Goal: Task Accomplishment & Management: Manage account settings

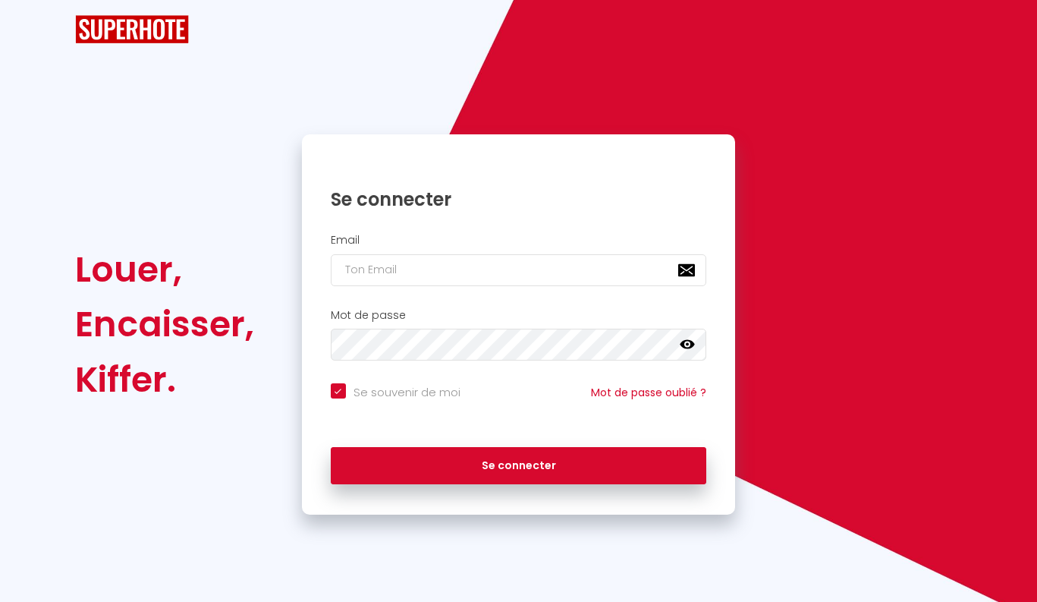
checkbox input "true"
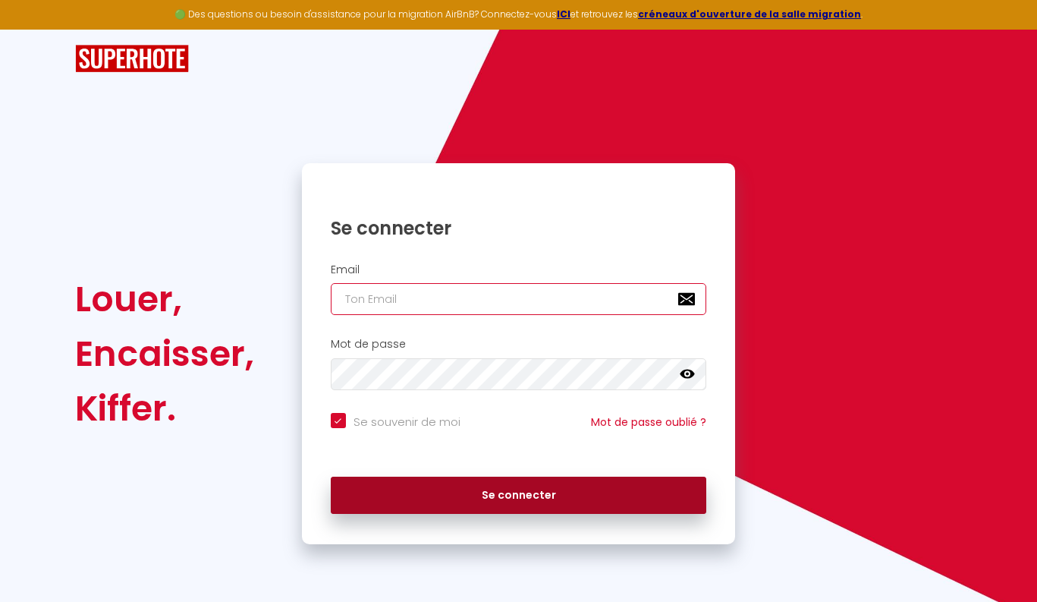
type input "[EMAIL_ADDRESS][DOMAIN_NAME]"
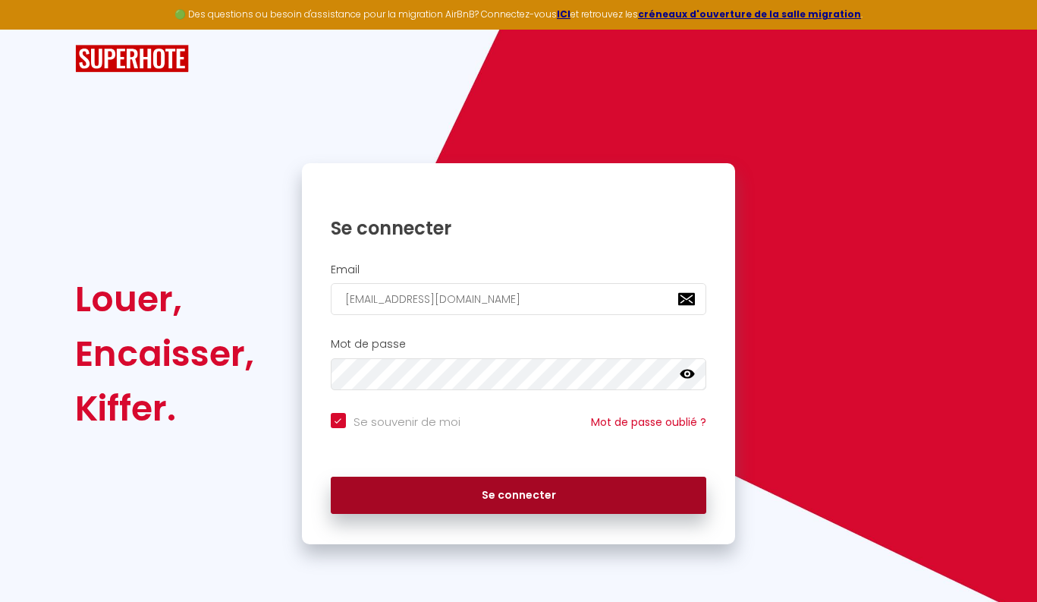
click at [551, 489] on button "Se connecter" at bounding box center [519, 496] width 376 height 38
checkbox input "true"
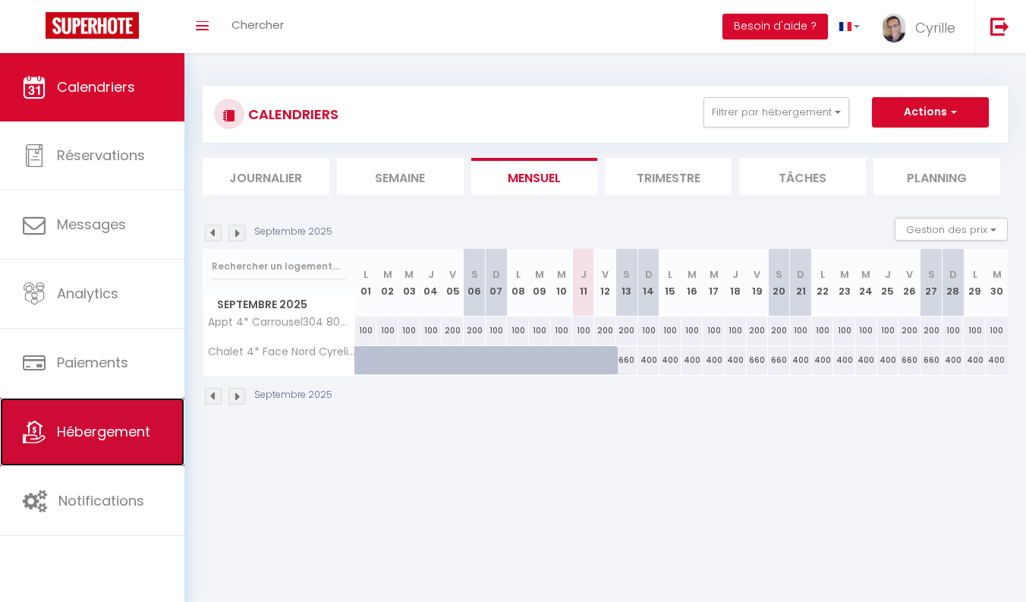
click at [107, 429] on span "Hébergement" at bounding box center [103, 431] width 93 height 19
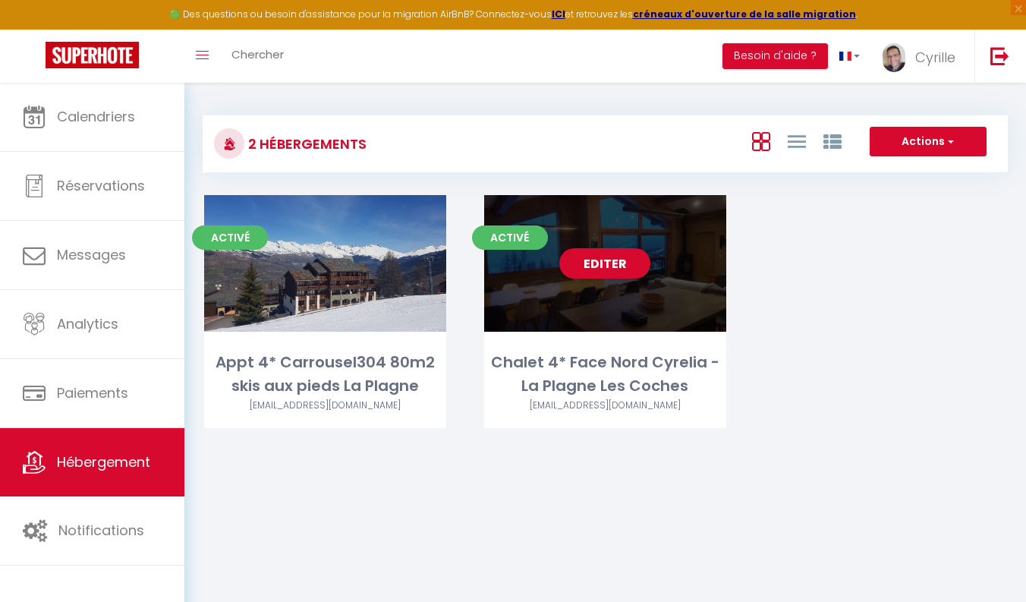
click at [682, 272] on div "Editer" at bounding box center [605, 263] width 242 height 137
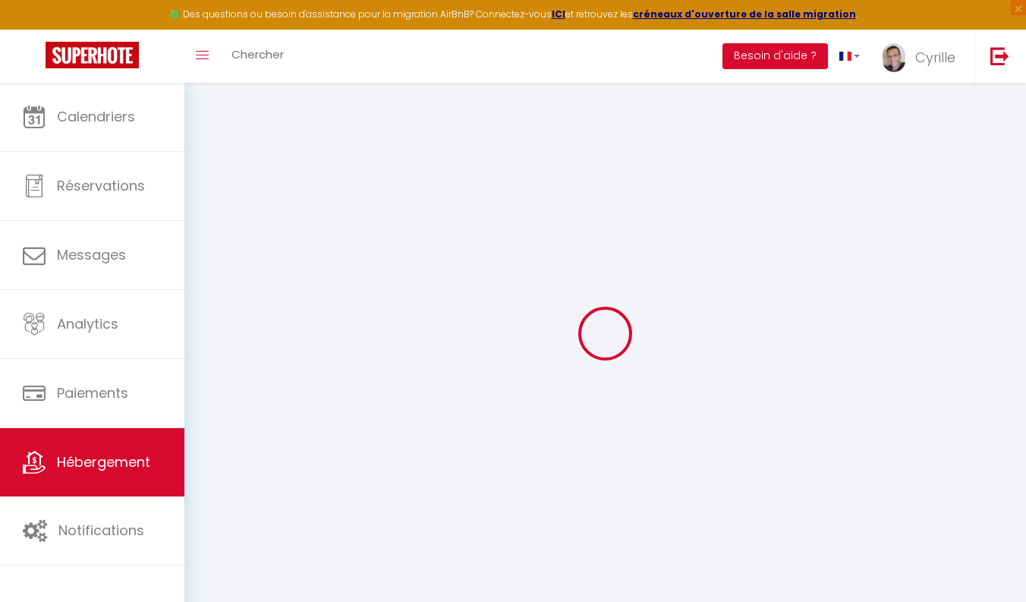
checkbox input "true"
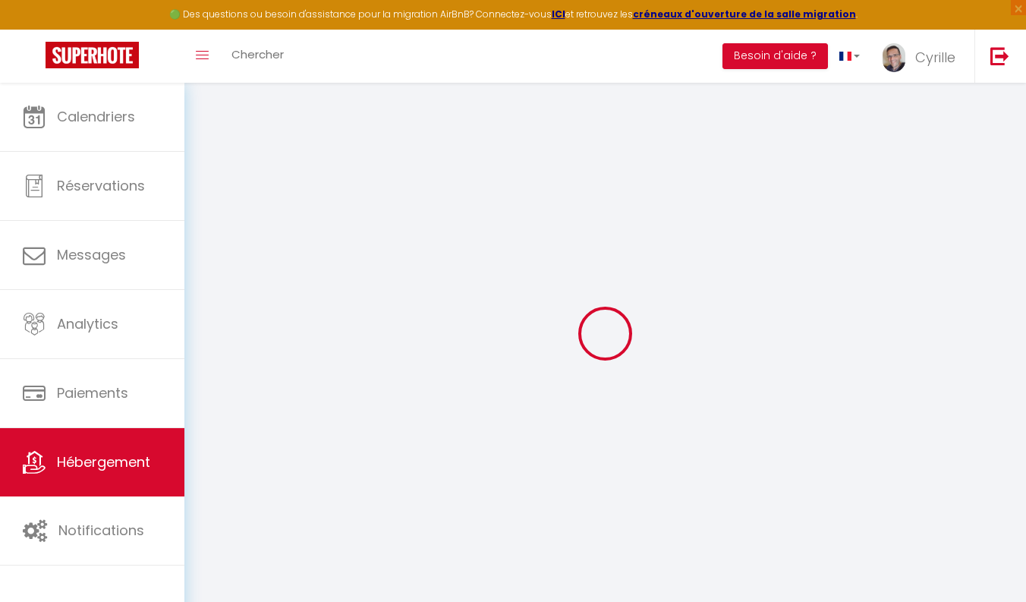
checkbox input "true"
select select "+ 15 %"
select select
checkbox input "false"
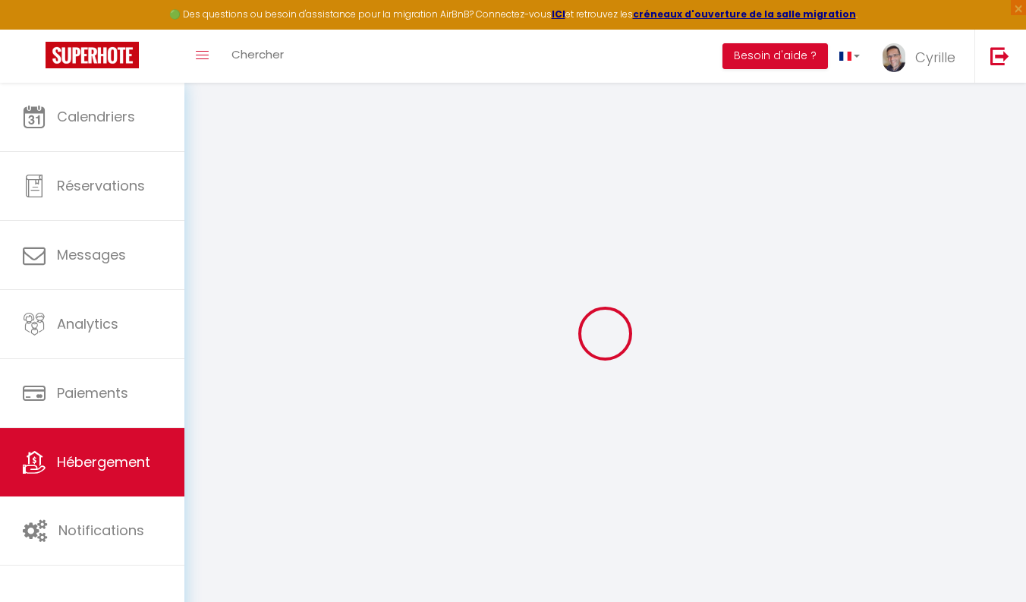
checkbox input "false"
select select "17:00"
select select
select select "10:00"
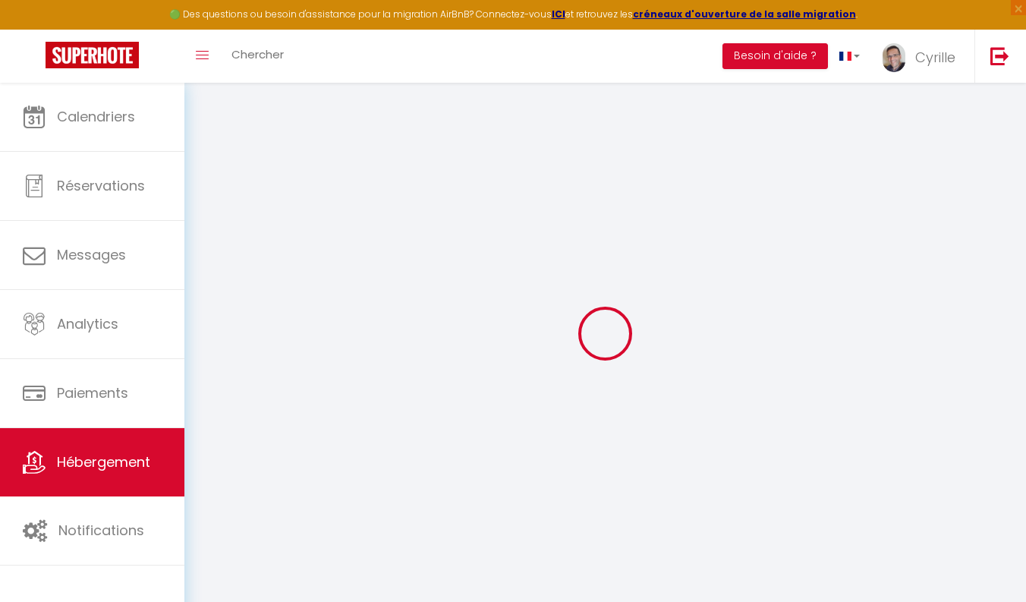
select select "30"
select select "120"
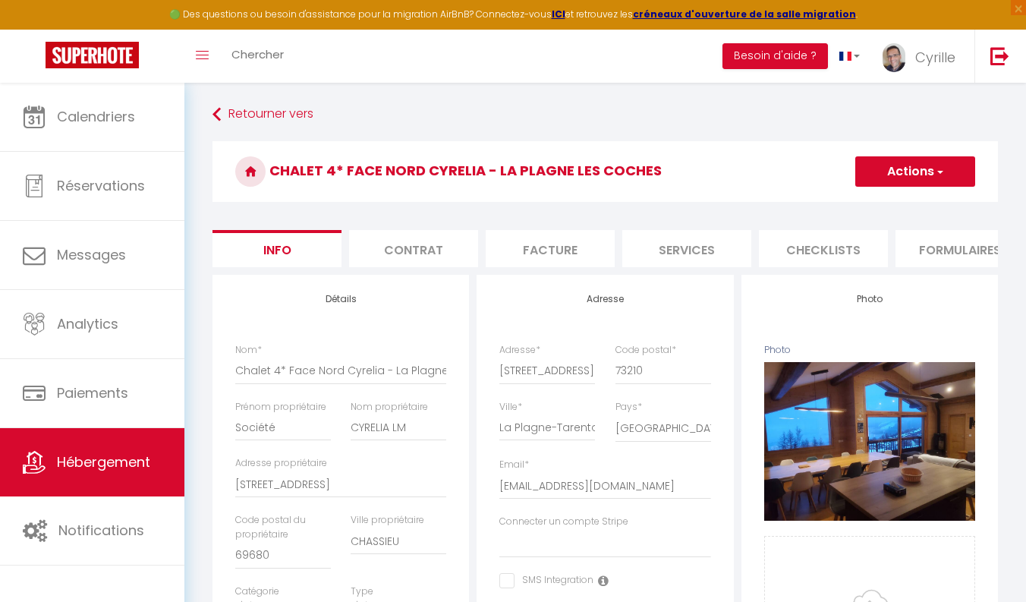
select select
checkbox input "false"
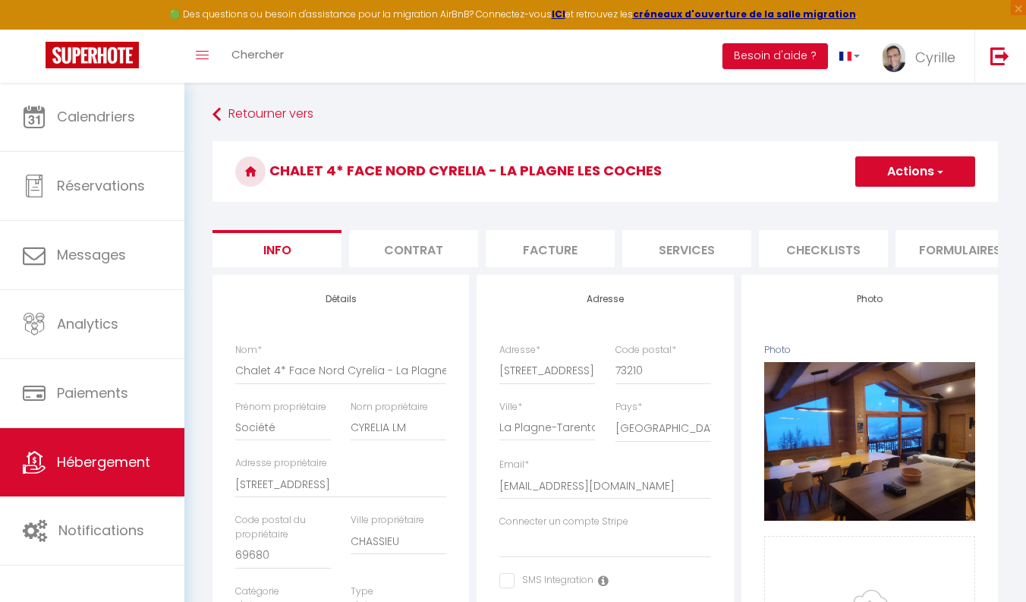
checkbox input "false"
select select "365"
select select "EUR"
select select
select select "8403-805845651322001718"
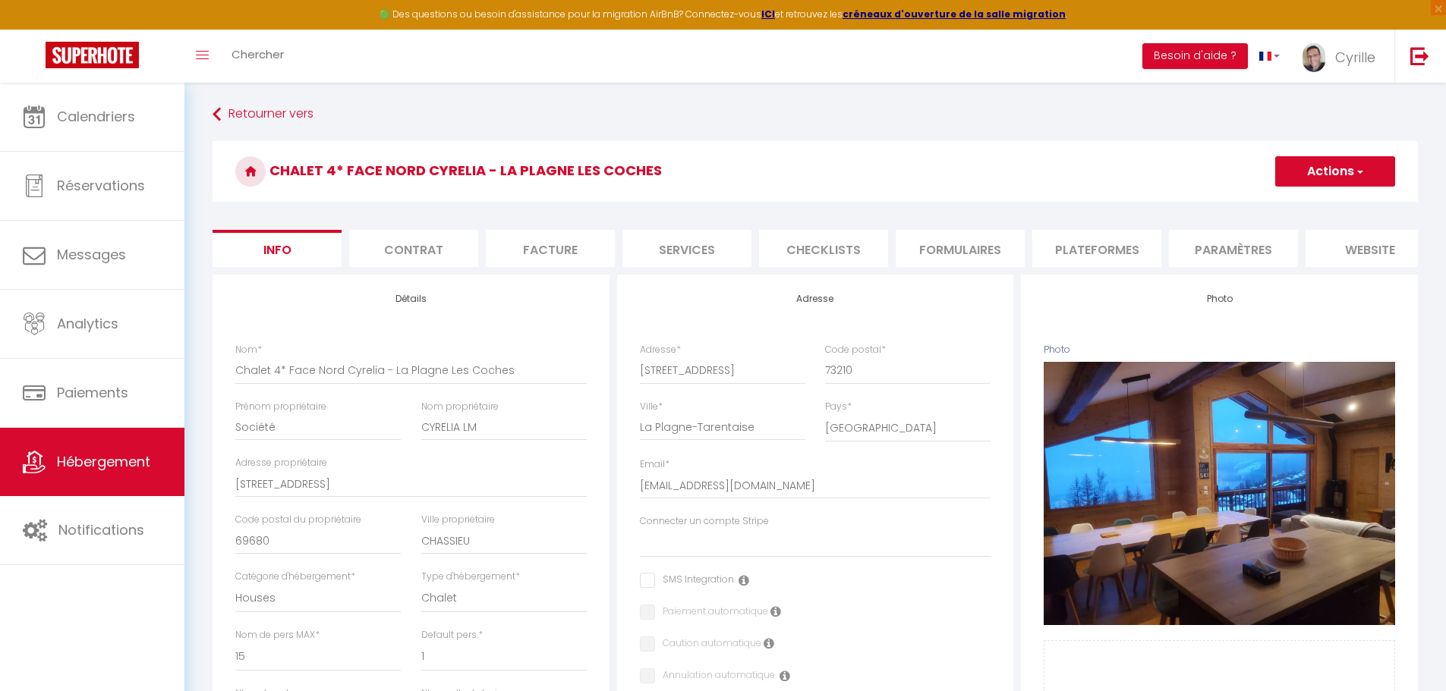
click at [1037, 254] on li "Paramètres" at bounding box center [1233, 248] width 129 height 37
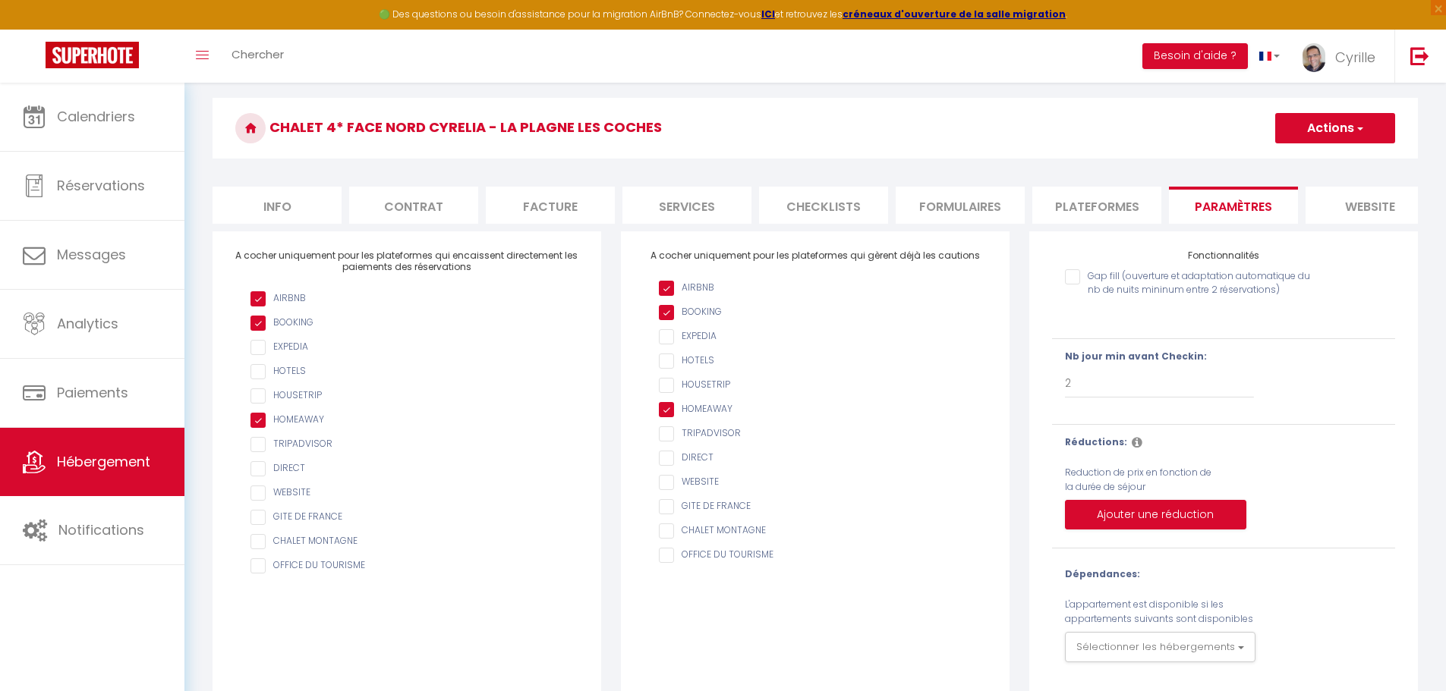
scroll to position [83, 0]
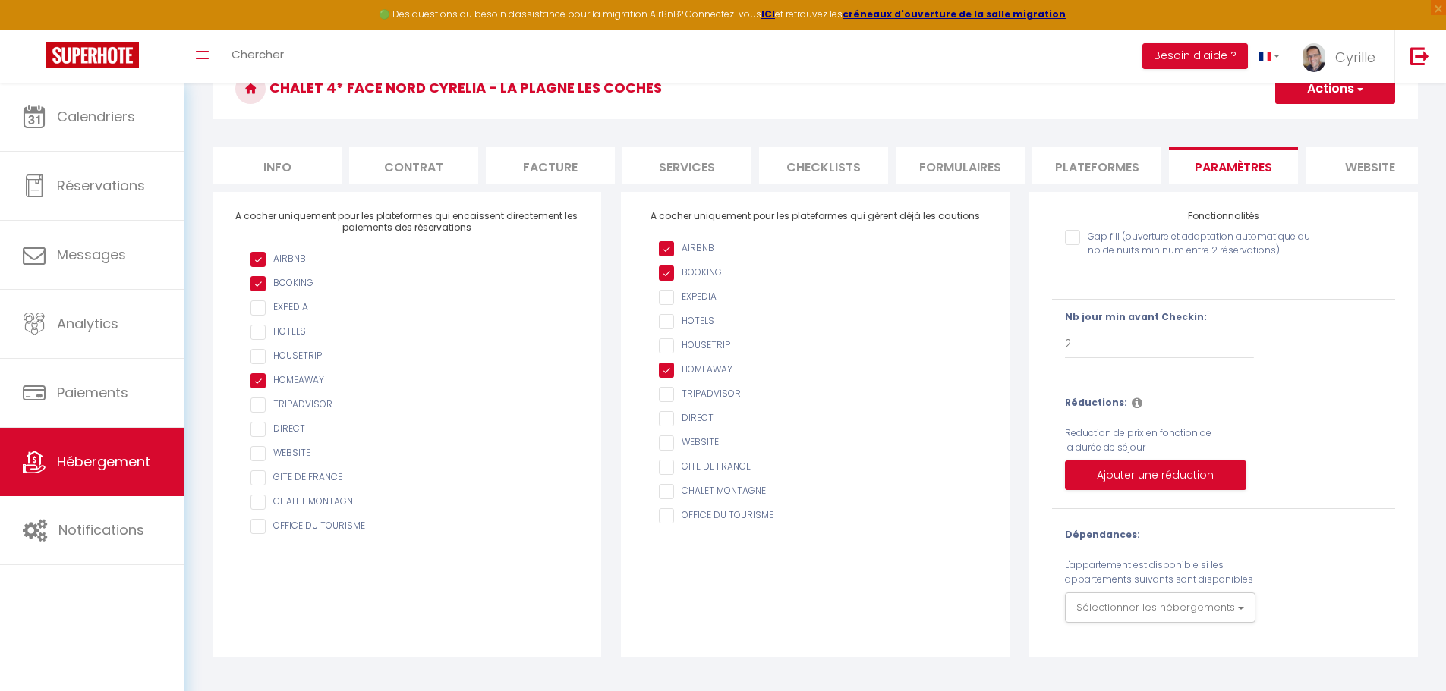
click at [1037, 174] on li "Plateformes" at bounding box center [1096, 165] width 129 height 37
select select
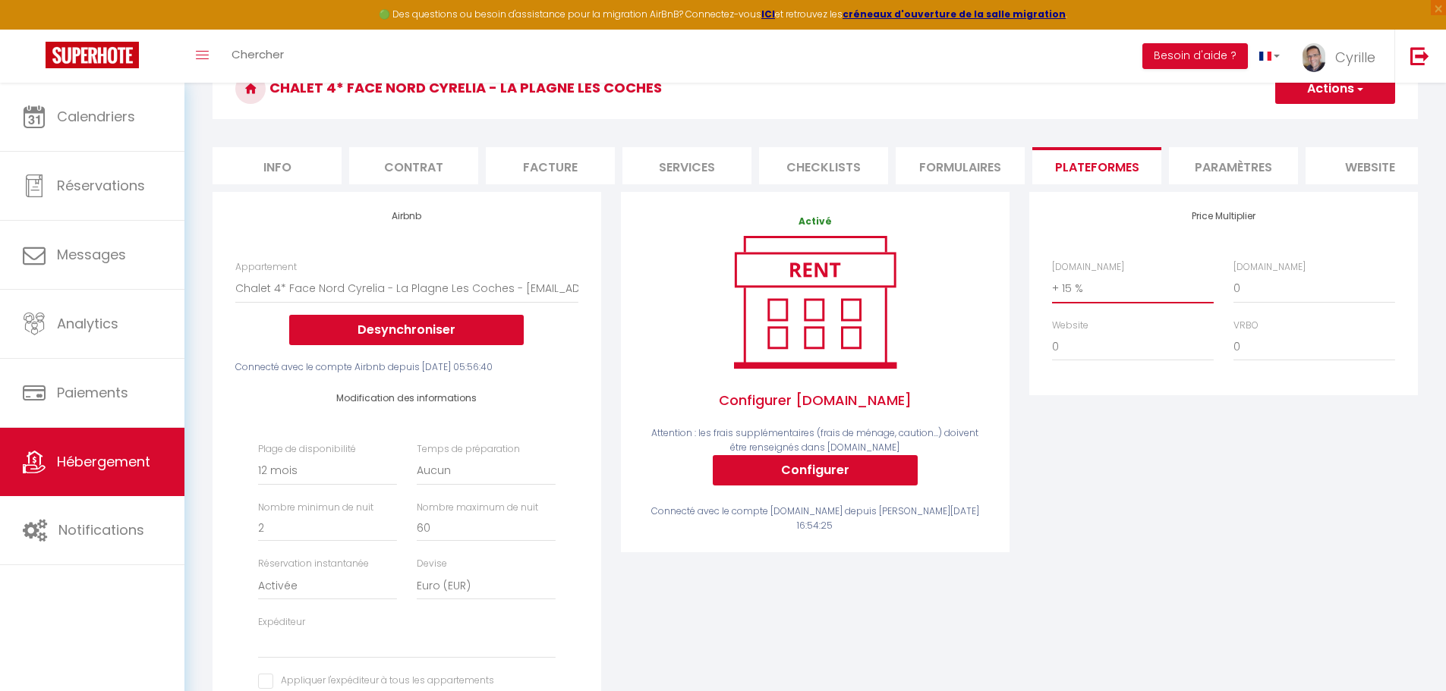
click at [1037, 303] on select "0 + 1 % + 2 % + 3 % + 4 % + 5 % + 6 % + 7 % + 8 % + 9 %" at bounding box center [1133, 288] width 162 height 29
select select "+ 18 %"
click at [1037, 285] on select "0 + 1 % + 2 % + 3 % + 4 % + 5 % + 6 % + 7 % + 8 % + 9 %" at bounding box center [1133, 288] width 162 height 29
select select
click at [1037, 96] on button "Actions" at bounding box center [1335, 89] width 120 height 30
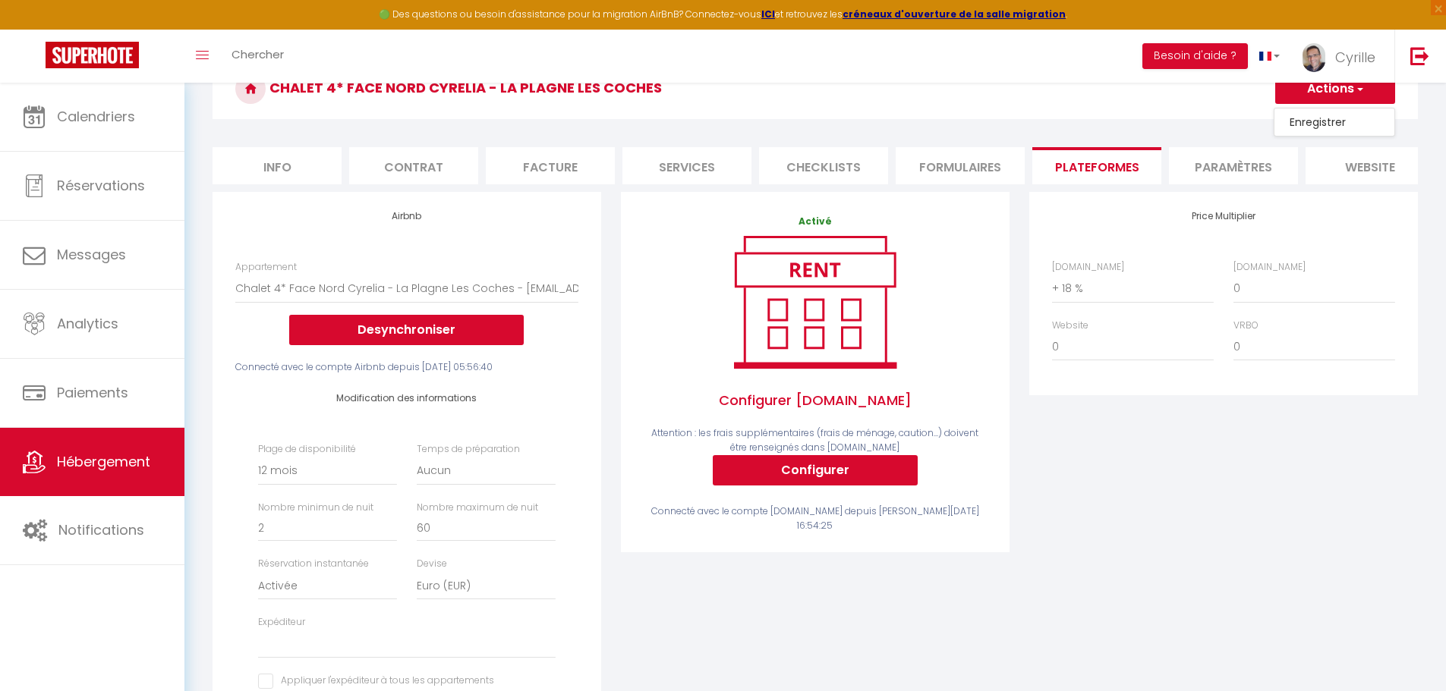
click at [1037, 119] on link "Enregistrer" at bounding box center [1334, 122] width 120 height 20
select select "365"
select select "EUR"
select select
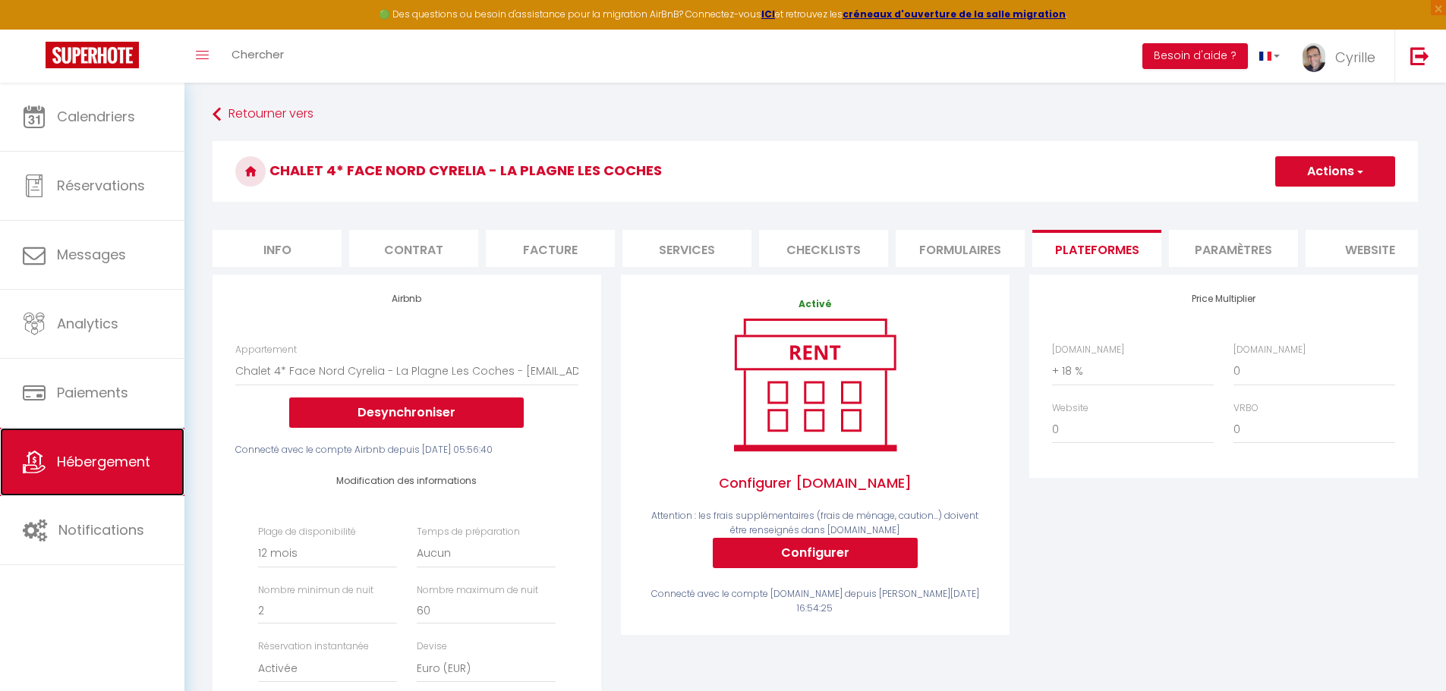
click at [105, 442] on link "Hébergement" at bounding box center [92, 462] width 184 height 68
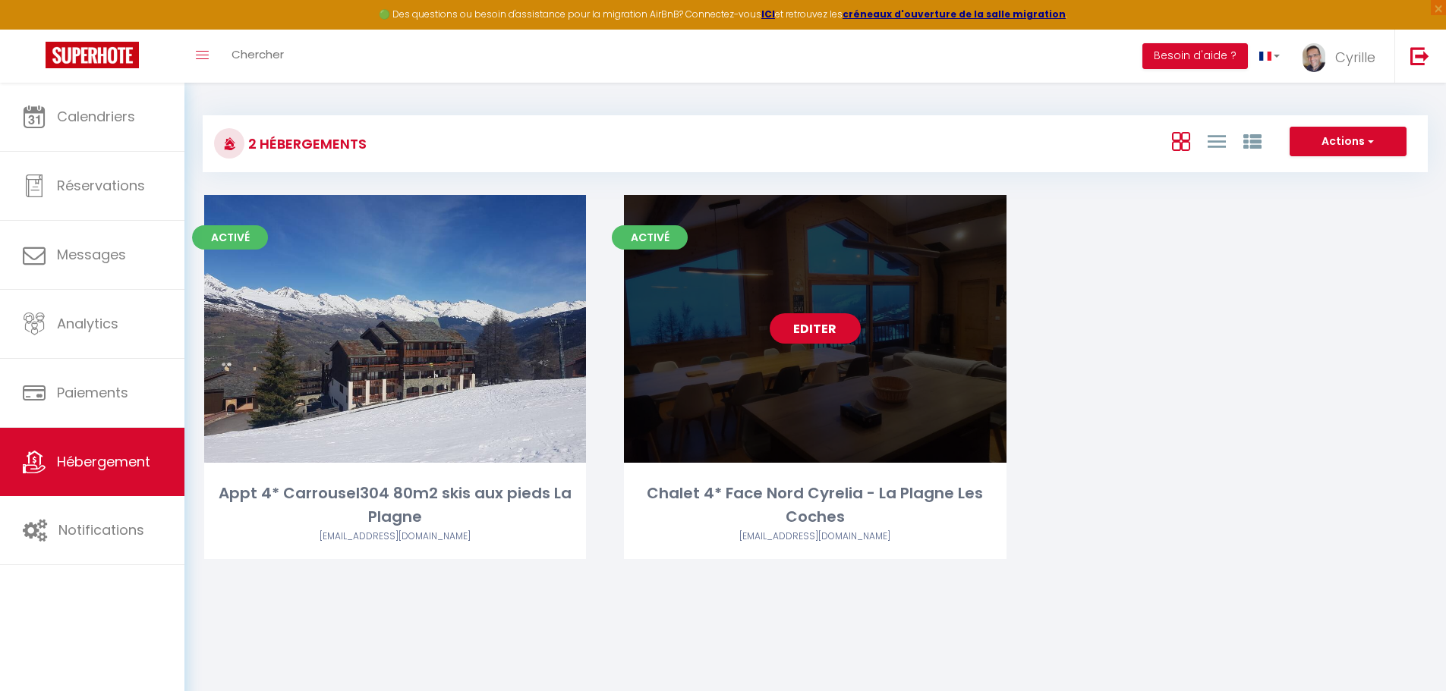
click at [804, 332] on link "Editer" at bounding box center [814, 328] width 91 height 30
select select "3"
select select "2"
select select "1"
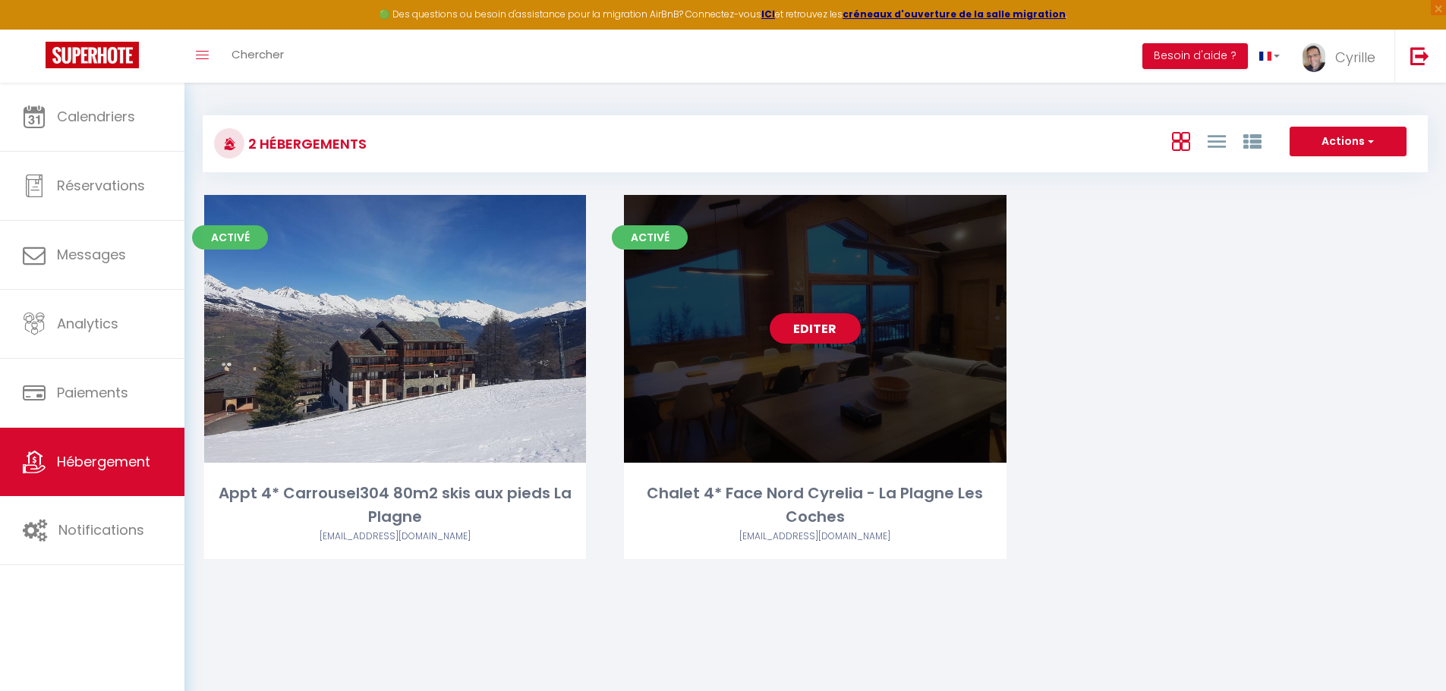
select select
select select "28"
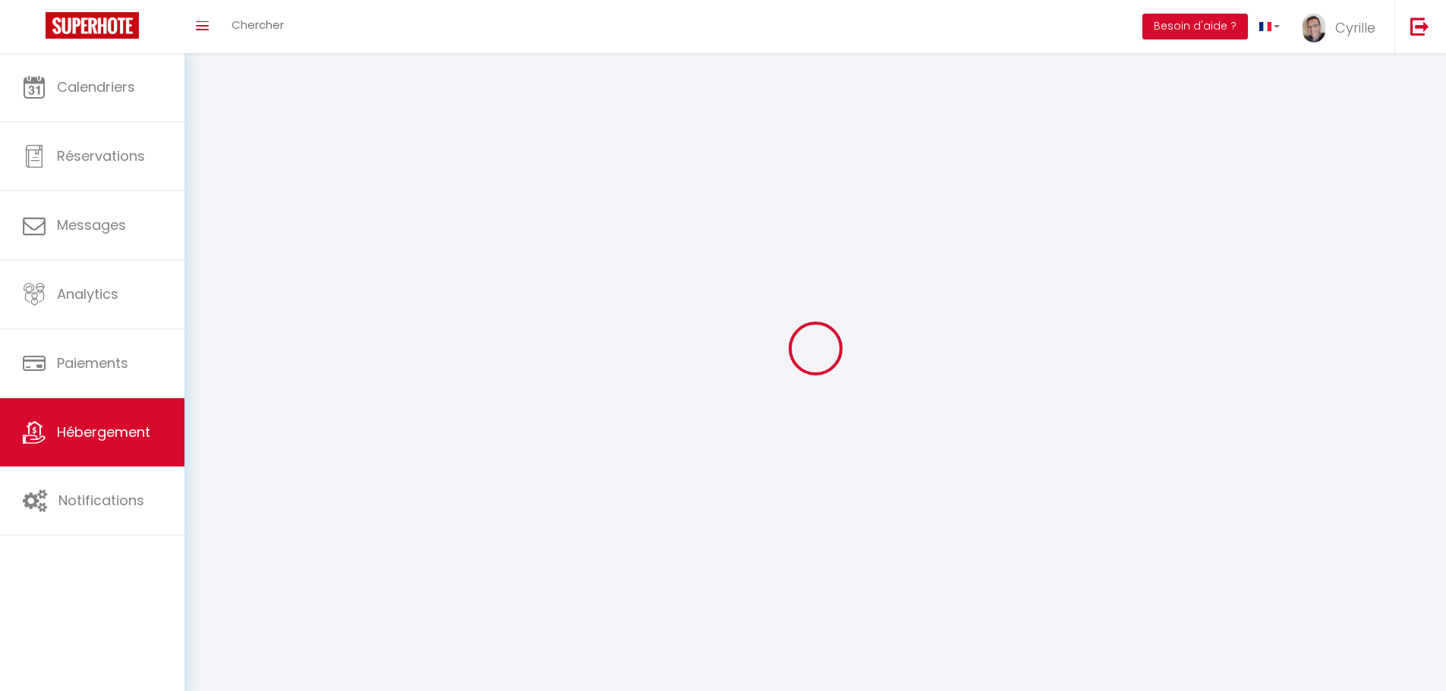
select select
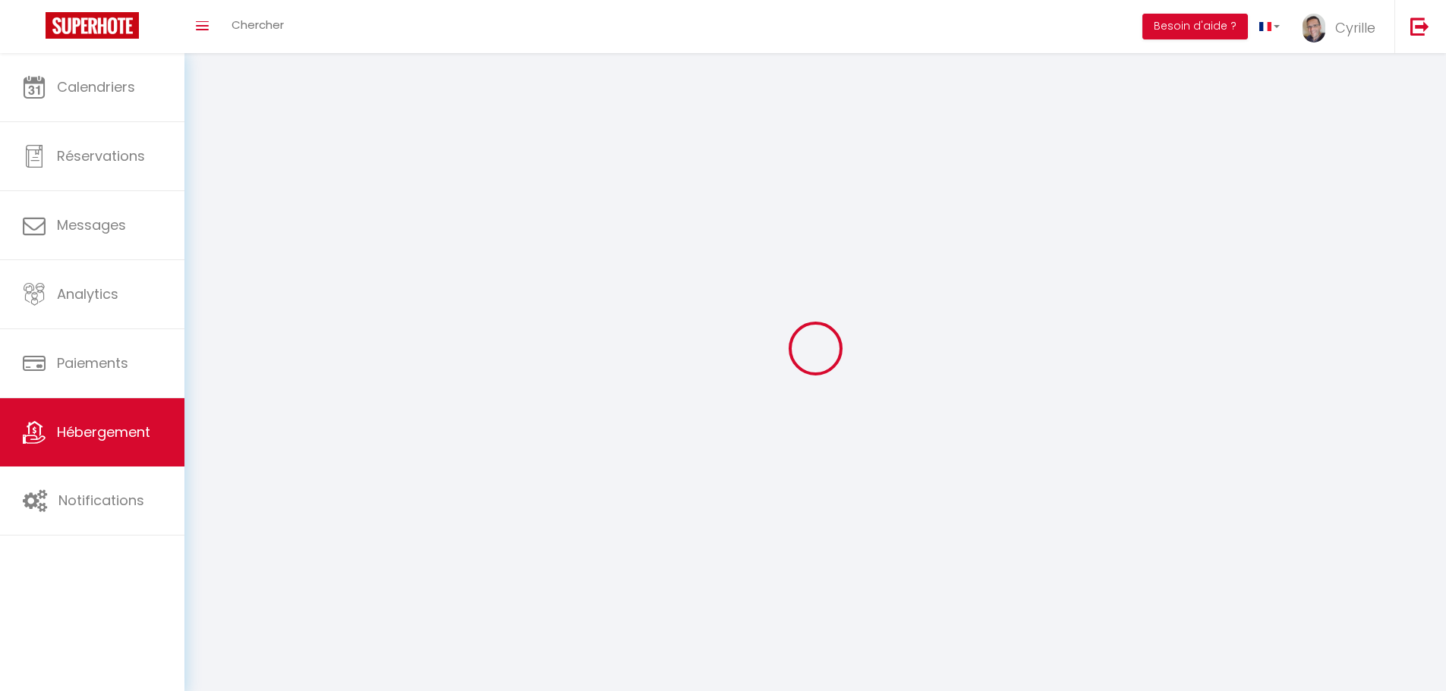
select select
checkbox input "false"
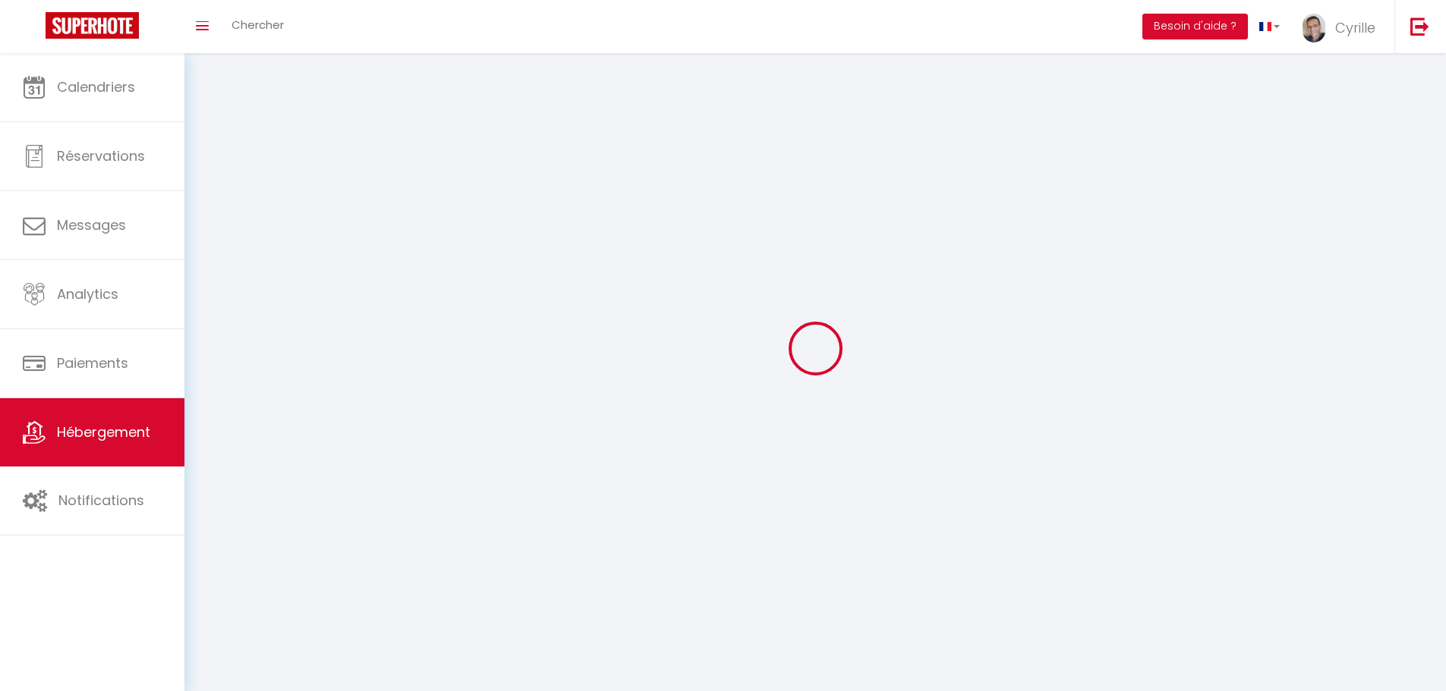
select select
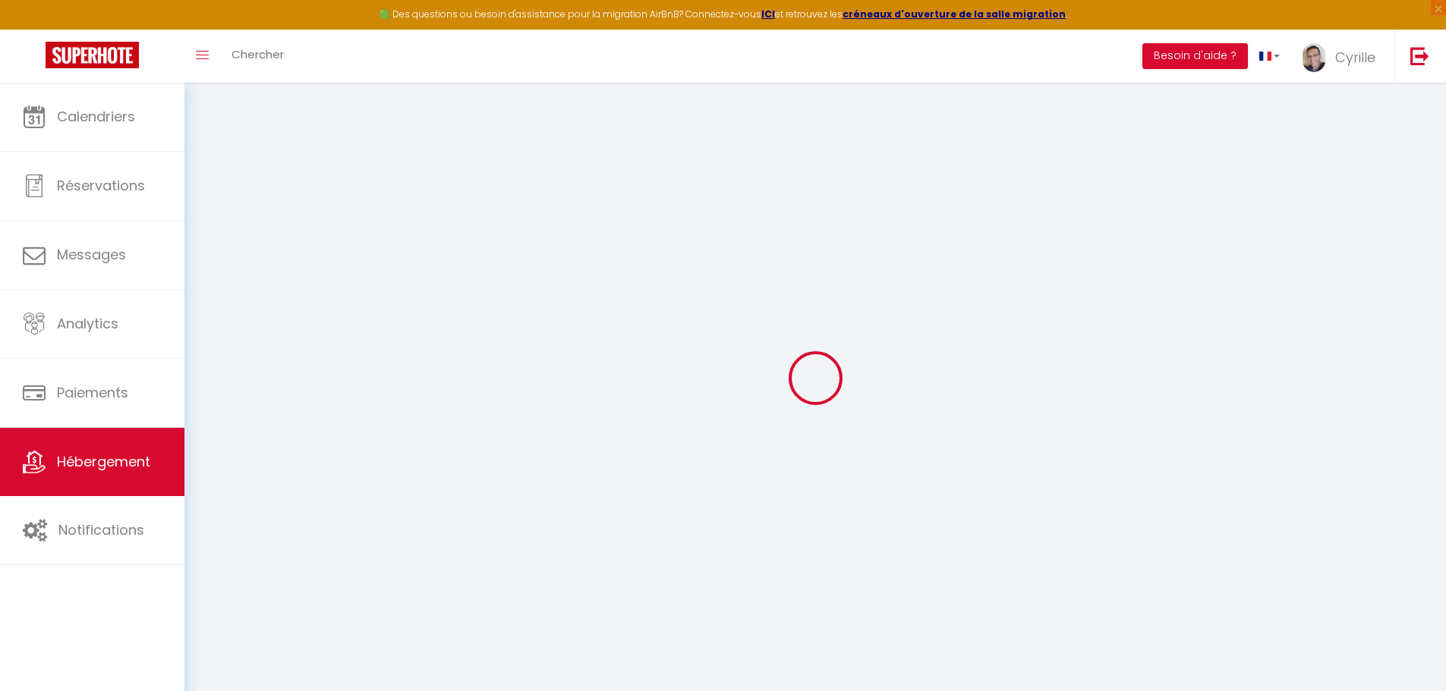
select select
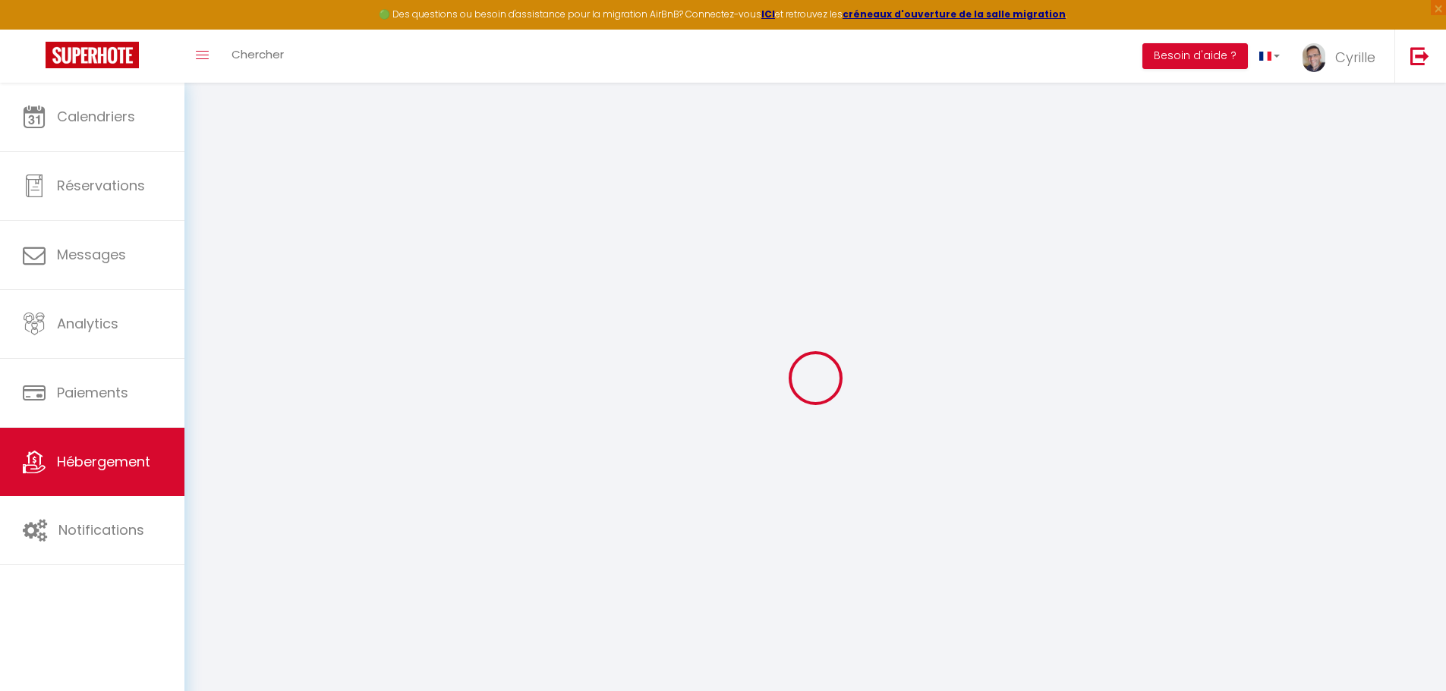
select select
checkbox input "false"
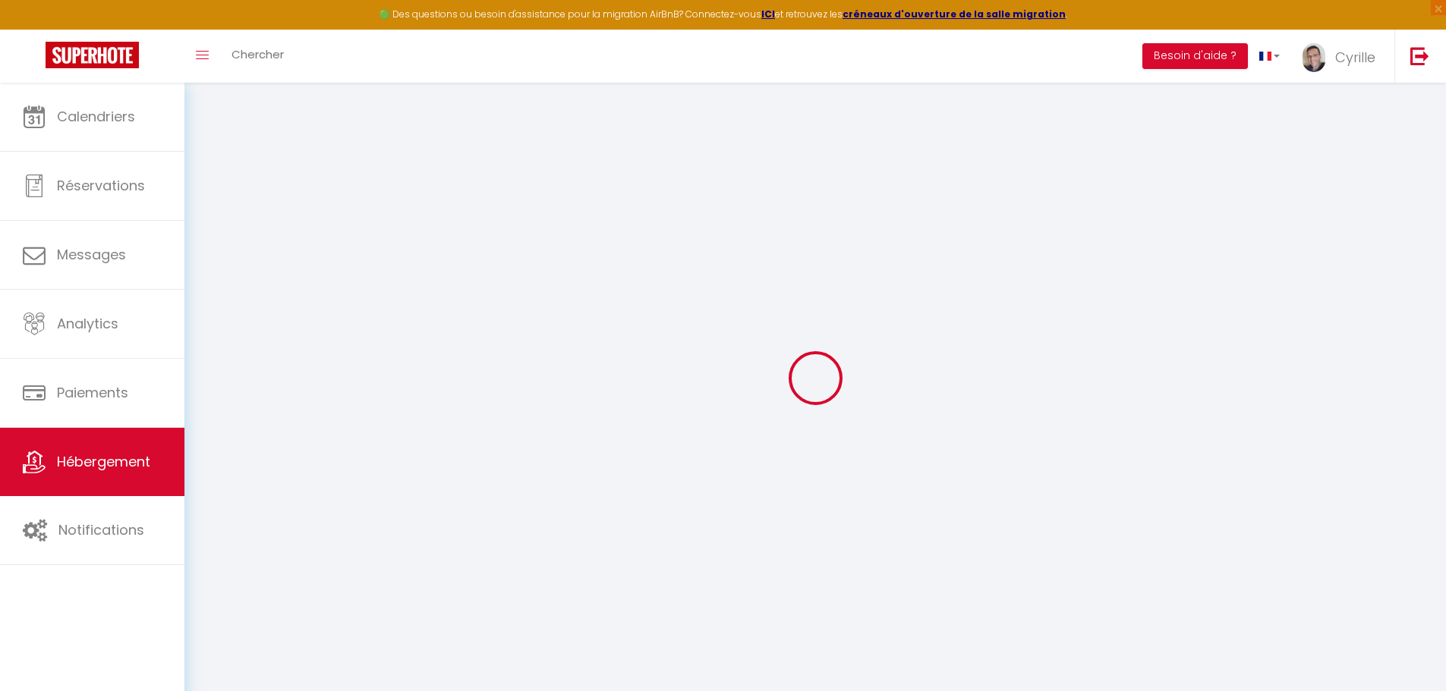
select select
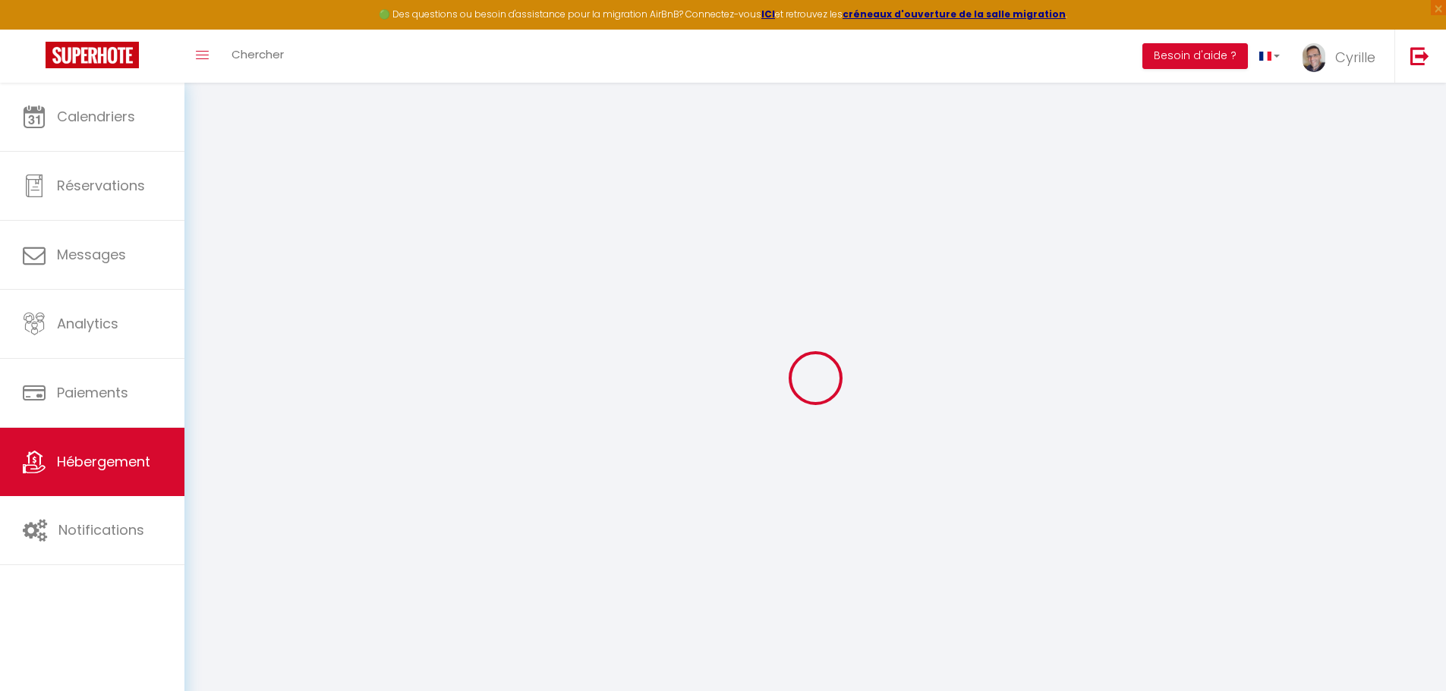
select select
checkbox input "false"
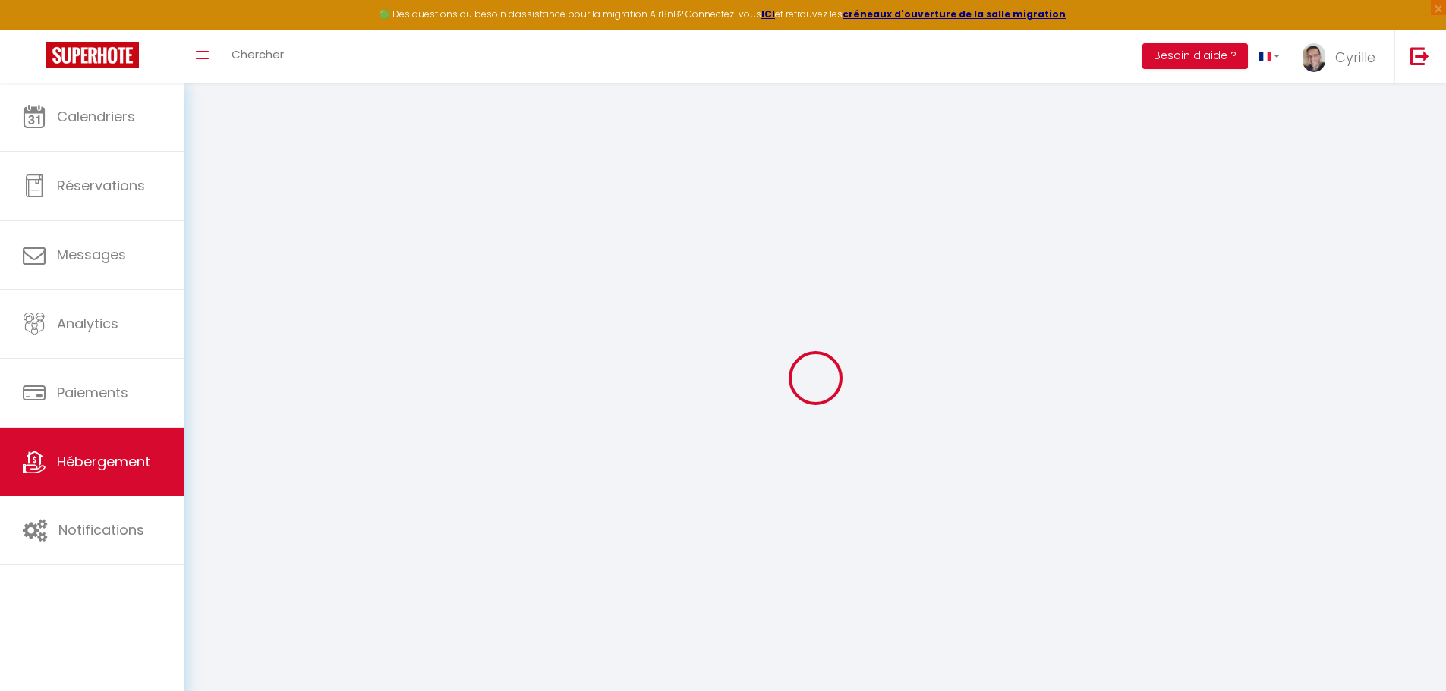
checkbox input "false"
select select
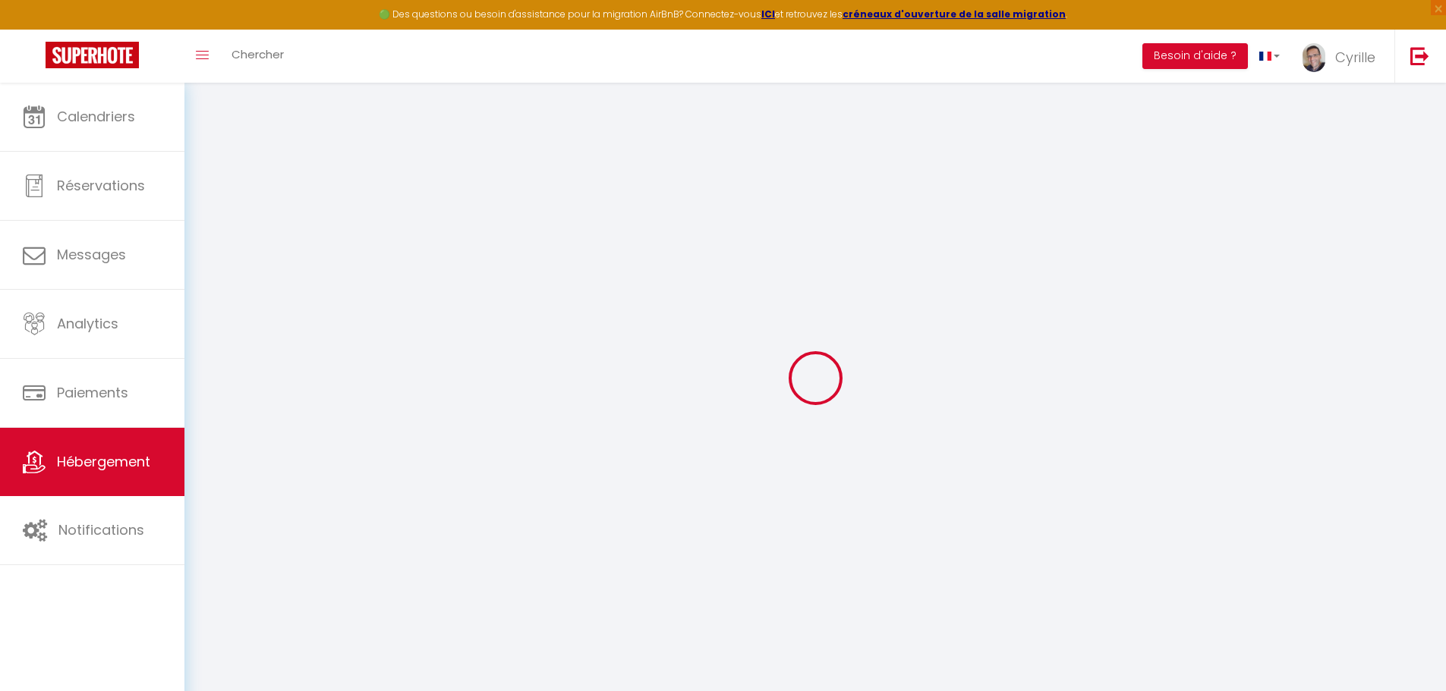
select select
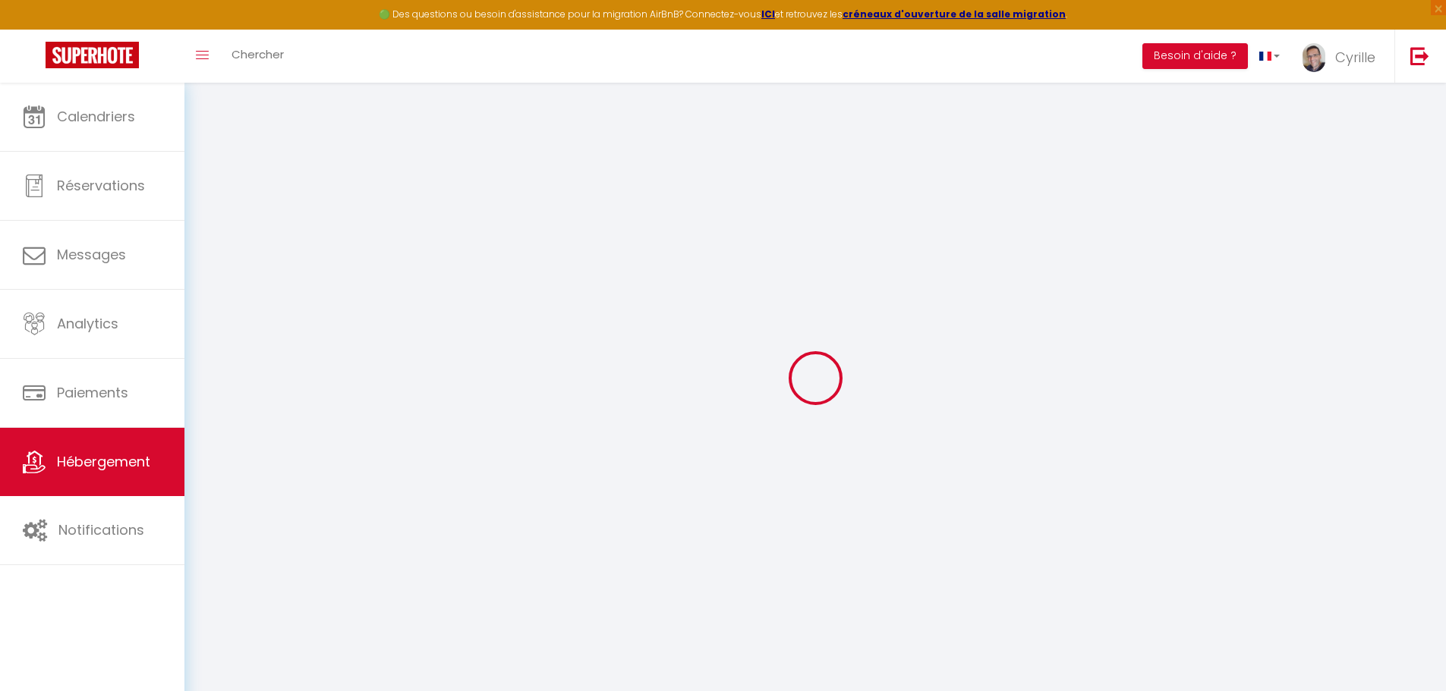
checkbox input "false"
select select
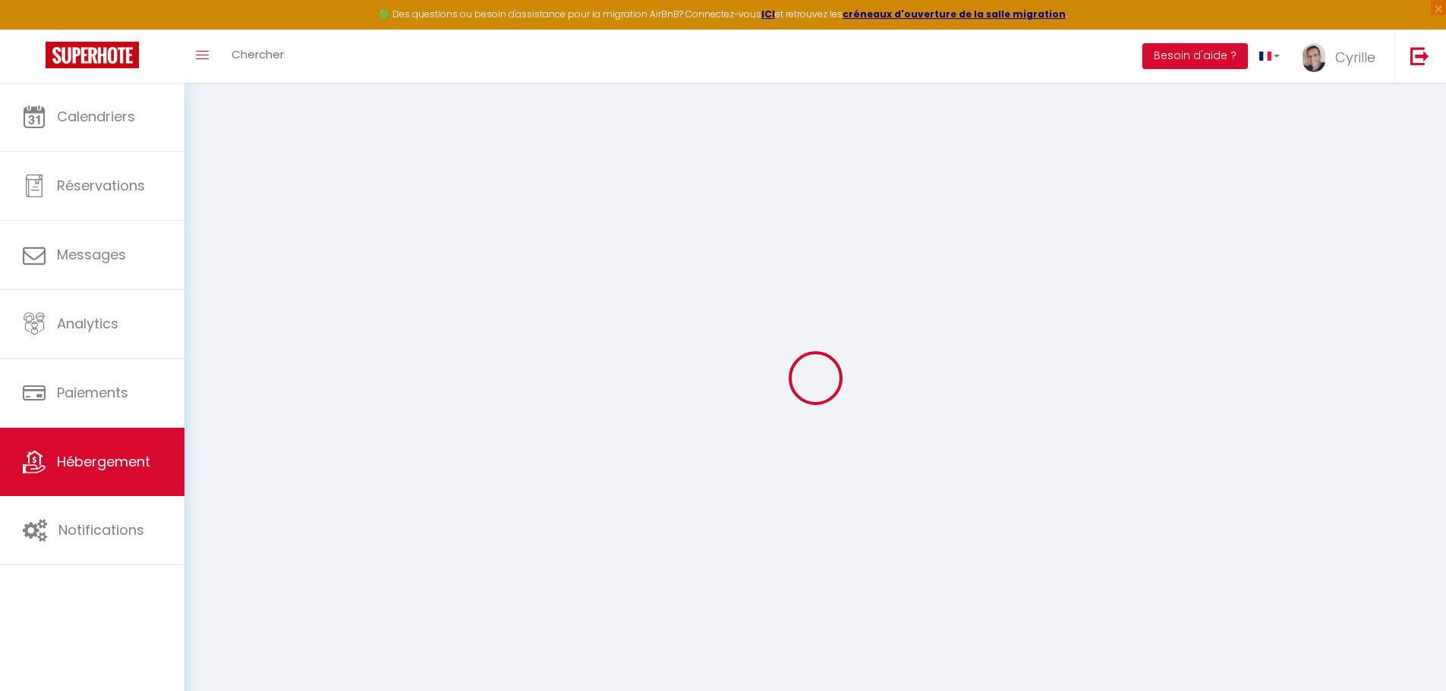
select select
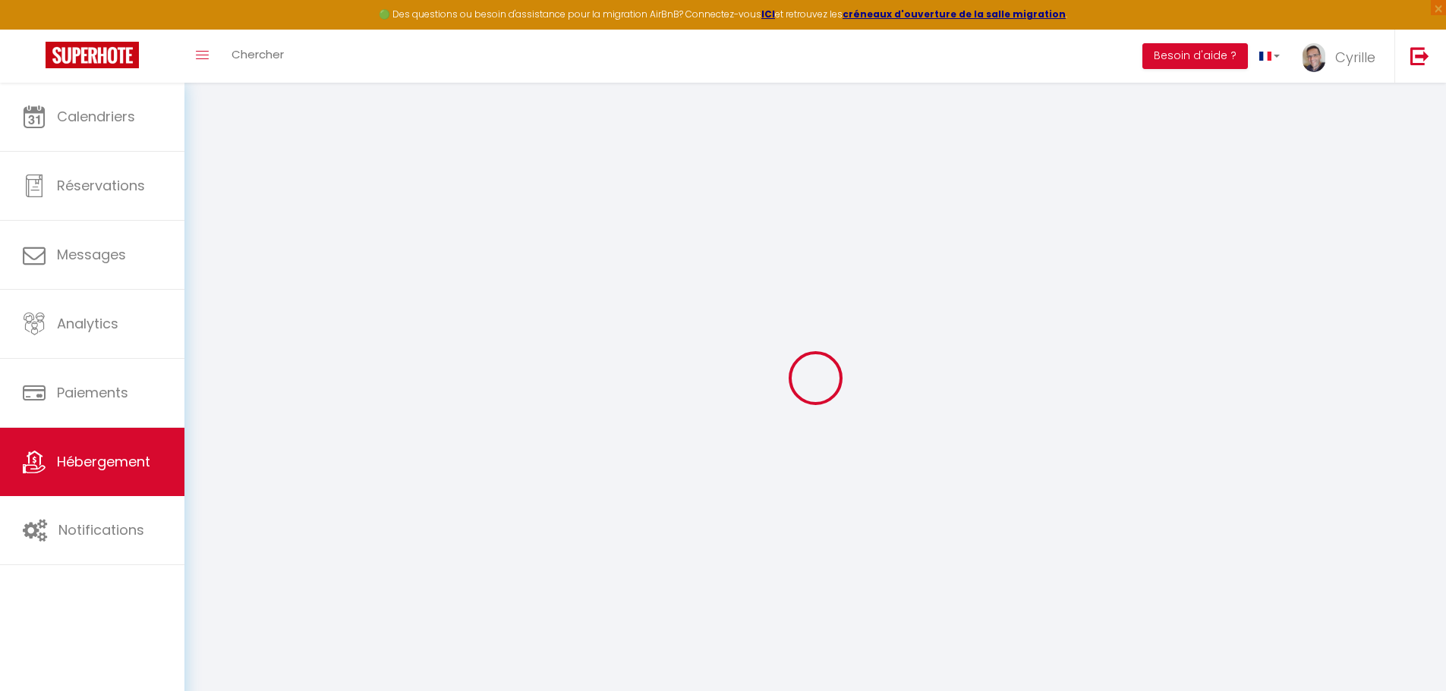
select select
checkbox input "false"
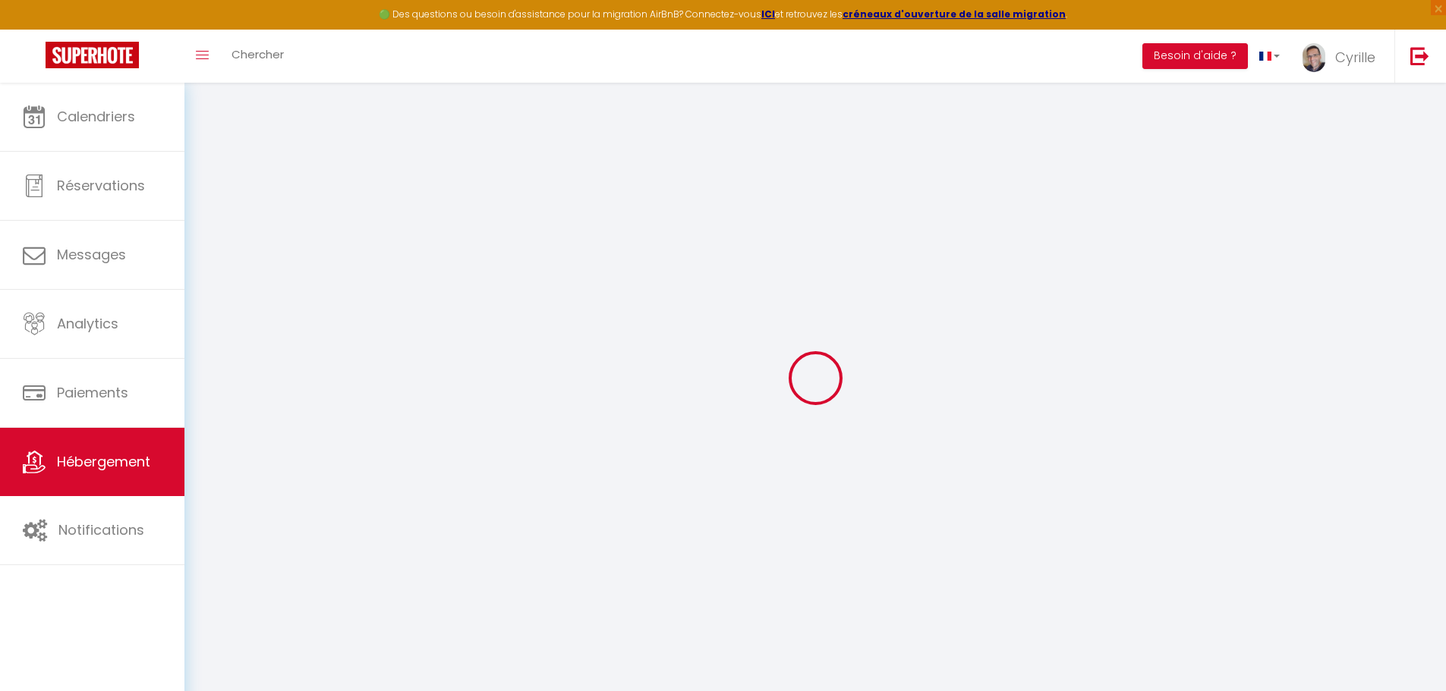
checkbox input "false"
select select
type input "Chalet 4* Face Nord Cyrelia - La Plagne Les Coches"
type input "Société"
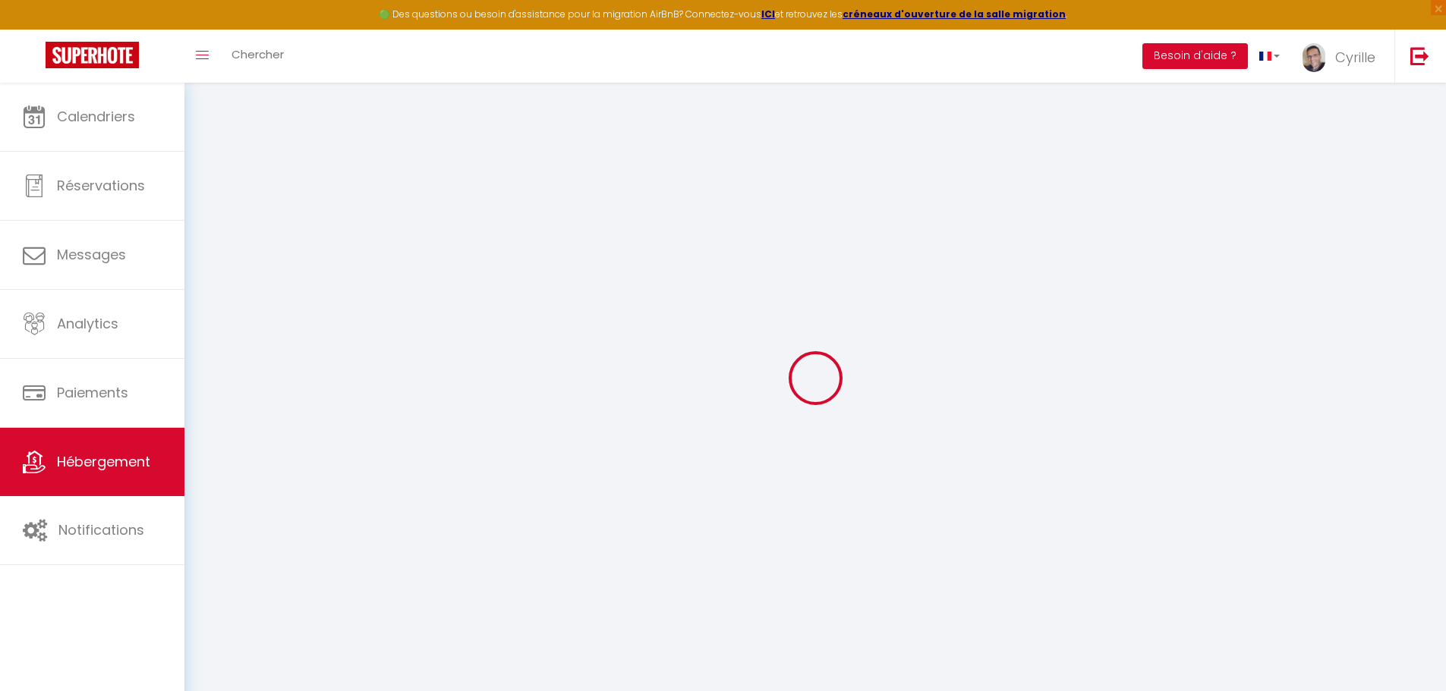
type input "CYRELIA LM"
type input "[STREET_ADDRESS]"
type input "69680"
type input "CHASSIEU"
select select "houses"
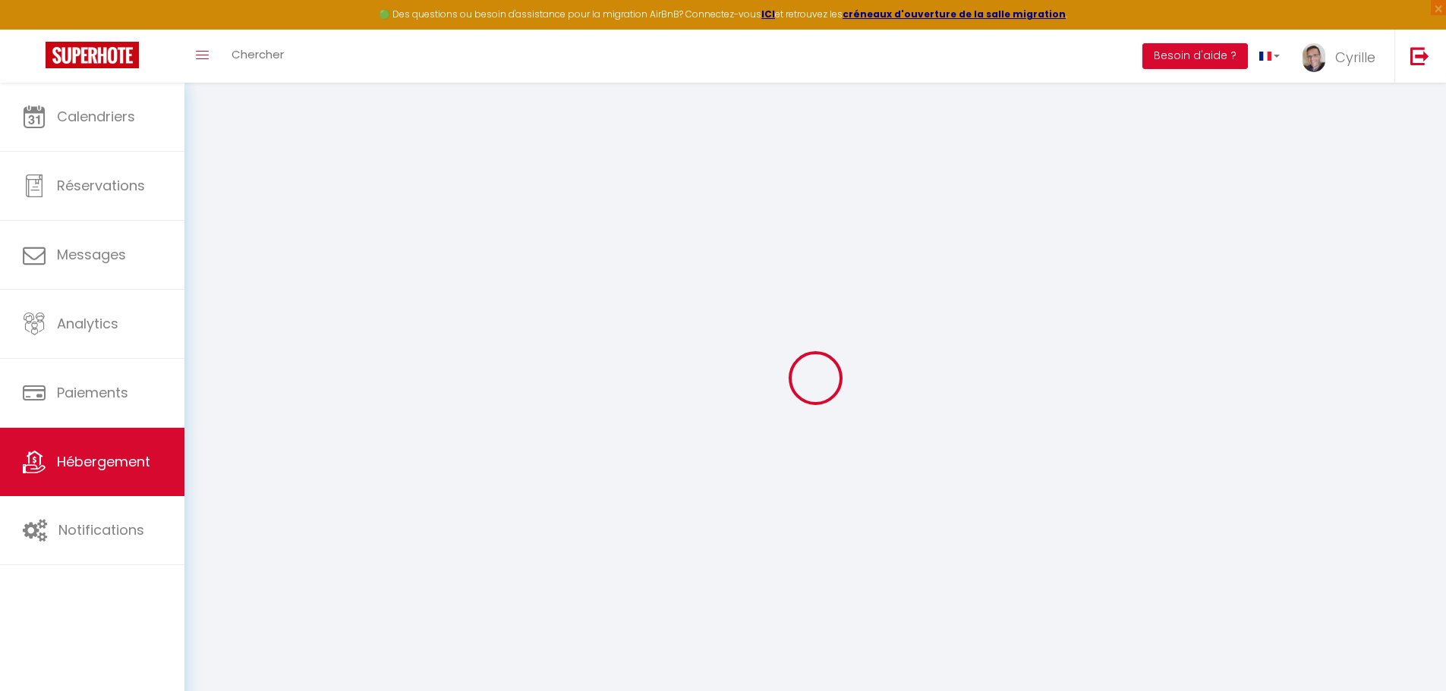
select select "15"
select select "1"
select select "7"
select select "6"
type input "400"
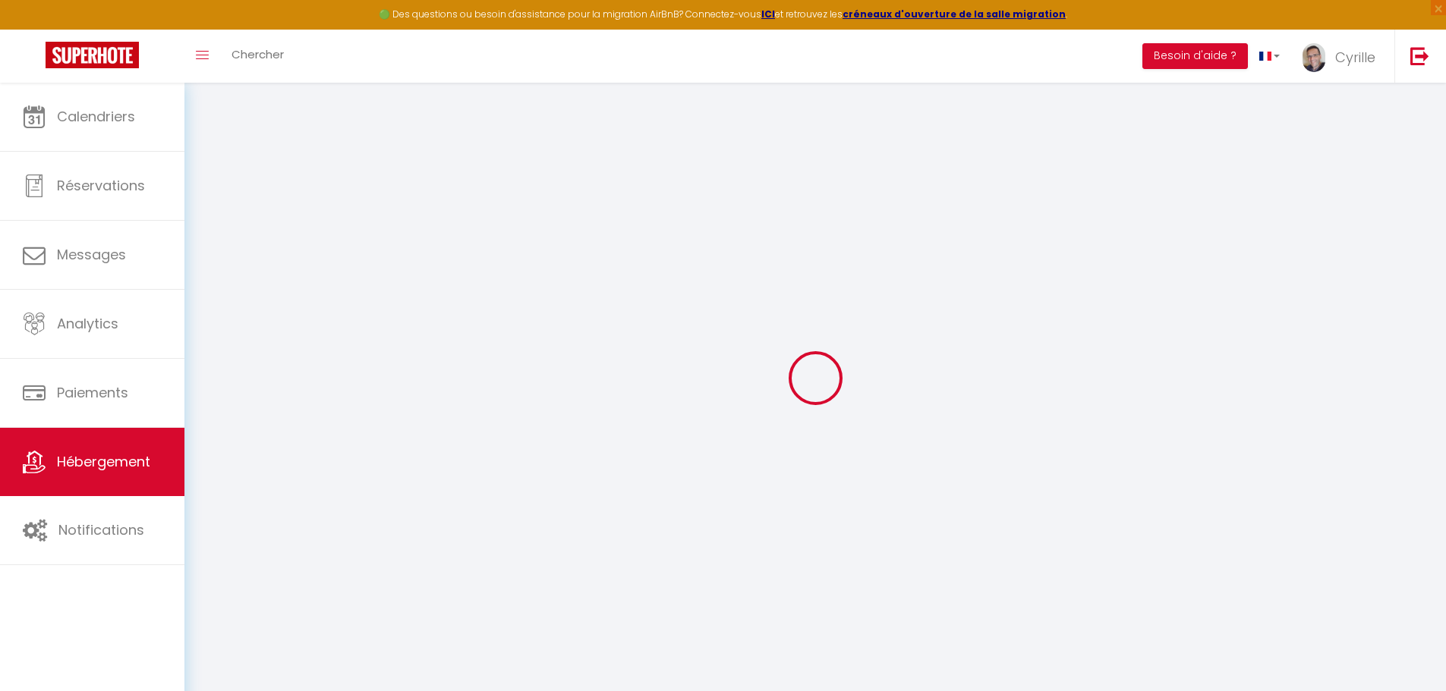
type input "500"
type input "2.75"
type input "1500"
select select
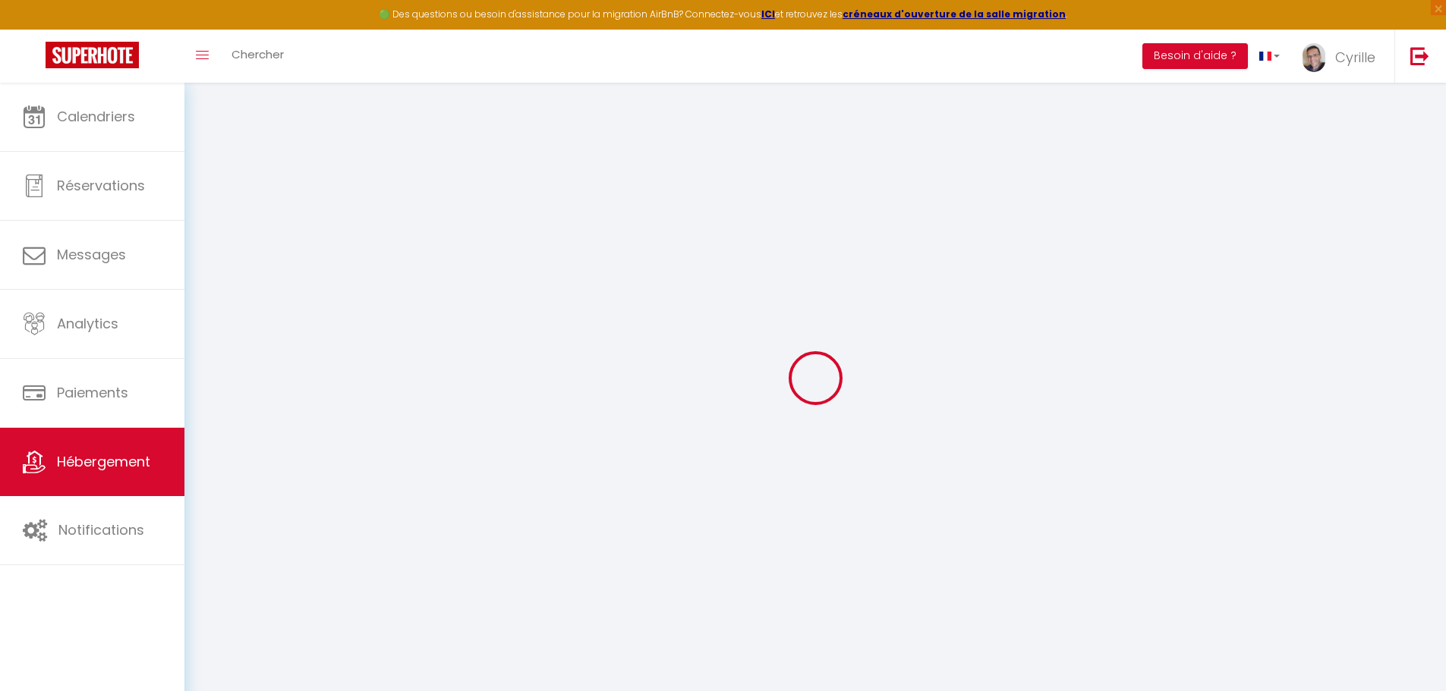
select select
type input "[STREET_ADDRESS]"
type input "73210"
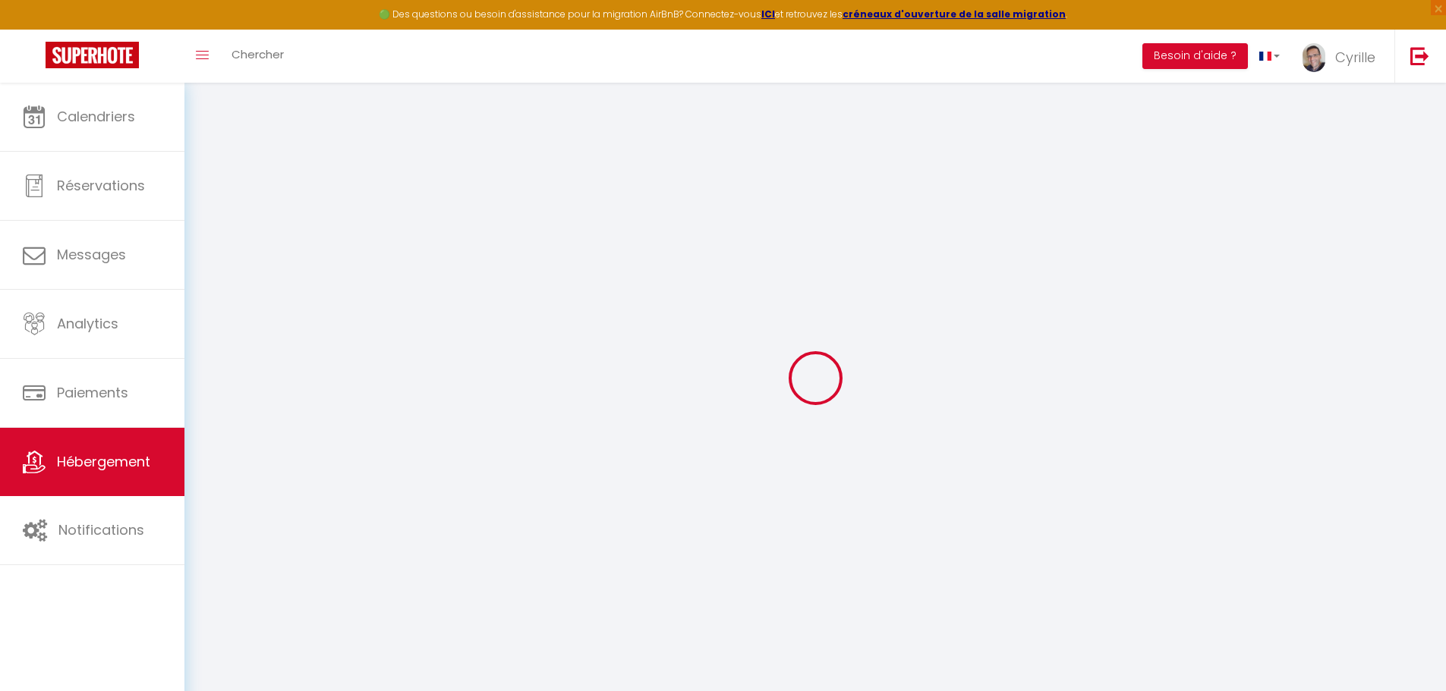
type input "La Plagne-Tarentaise"
type input "[EMAIL_ADDRESS][DOMAIN_NAME]"
select select
checkbox input "false"
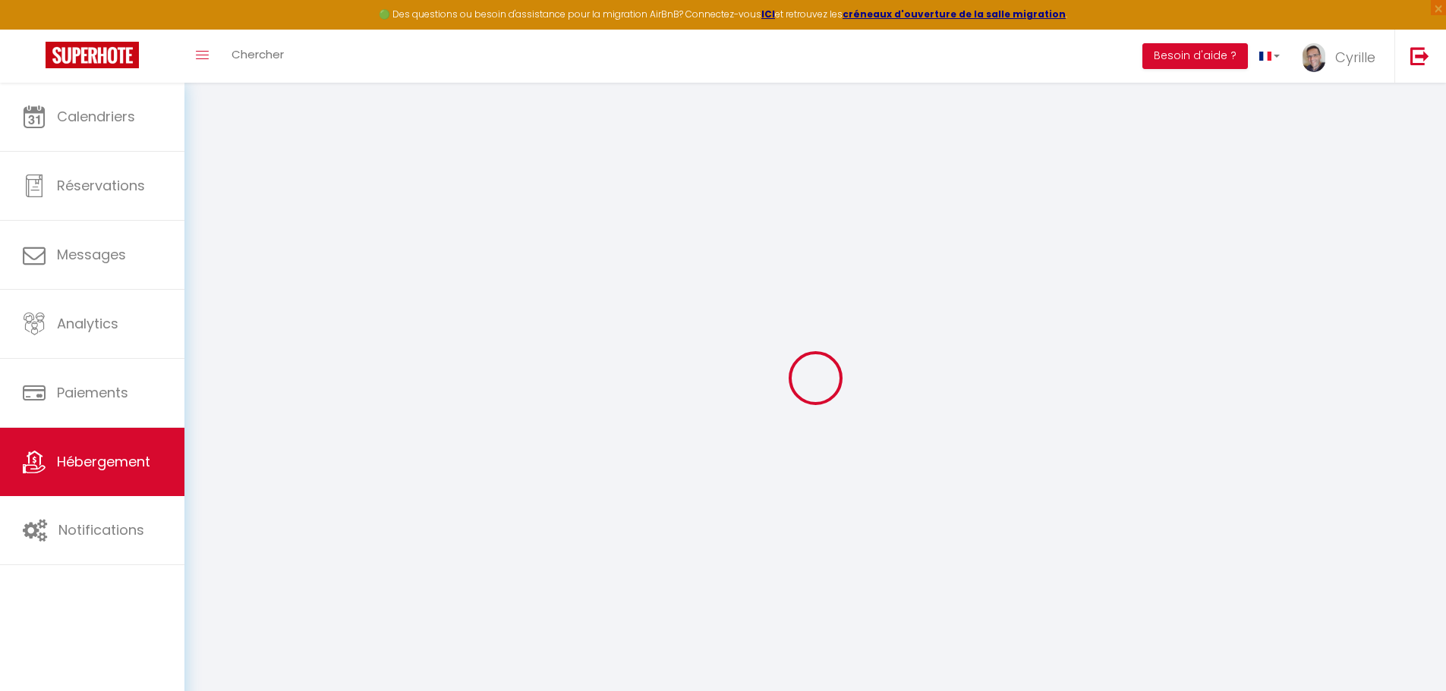
checkbox input "false"
select select
type input "0"
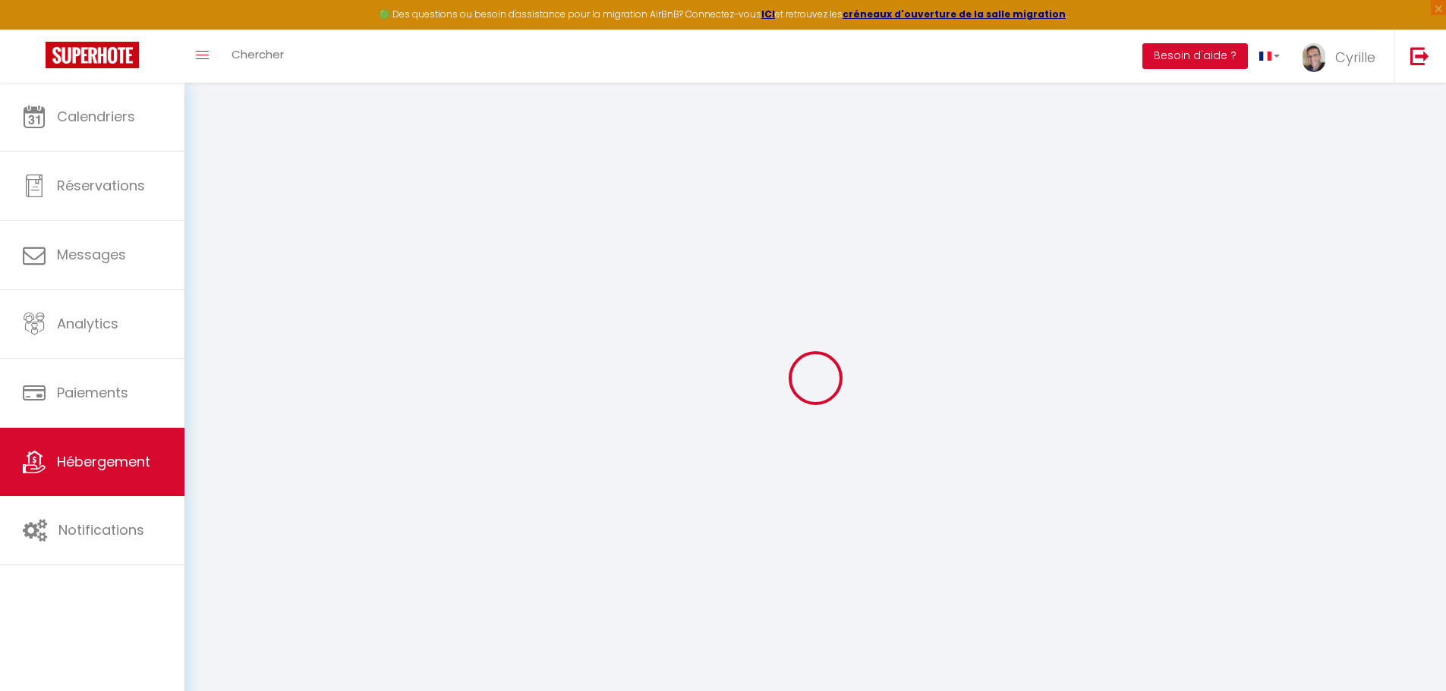
type input "0"
select select "17:00"
select select
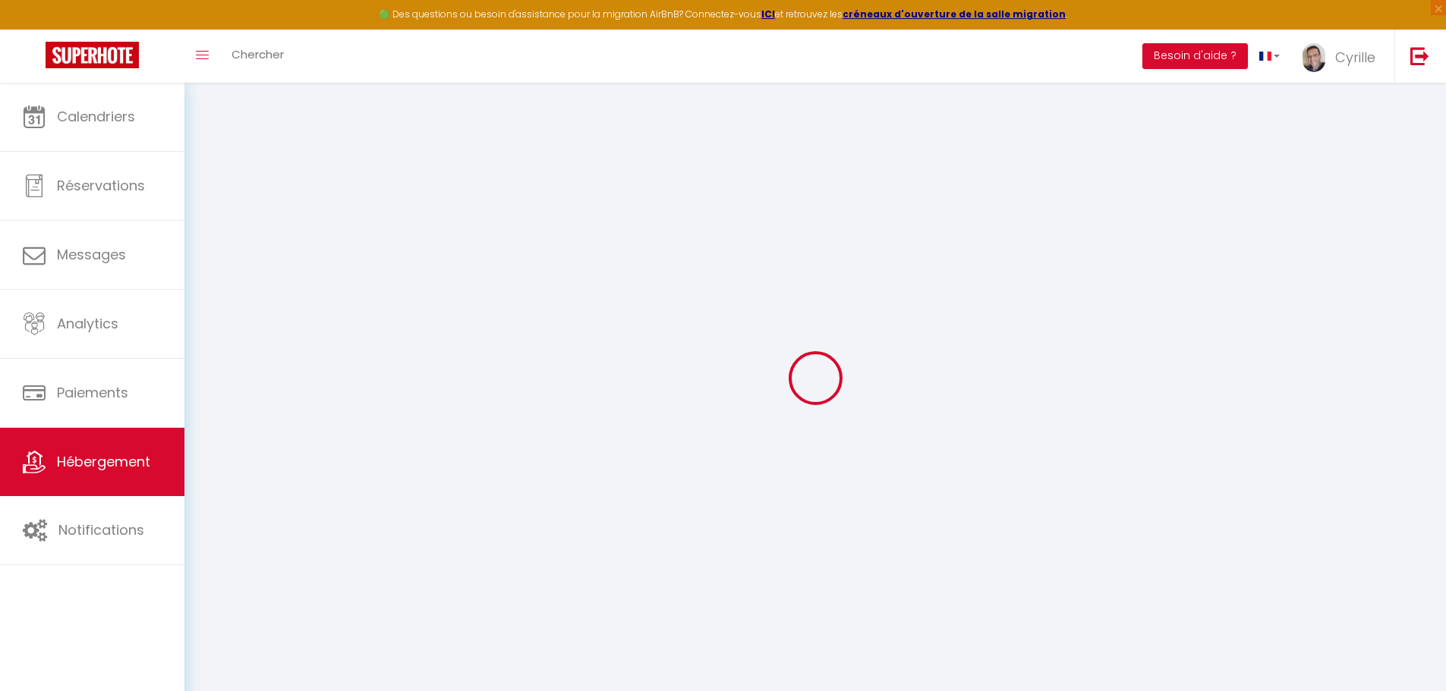
select select "10:00"
select select "30"
select select "120"
select select
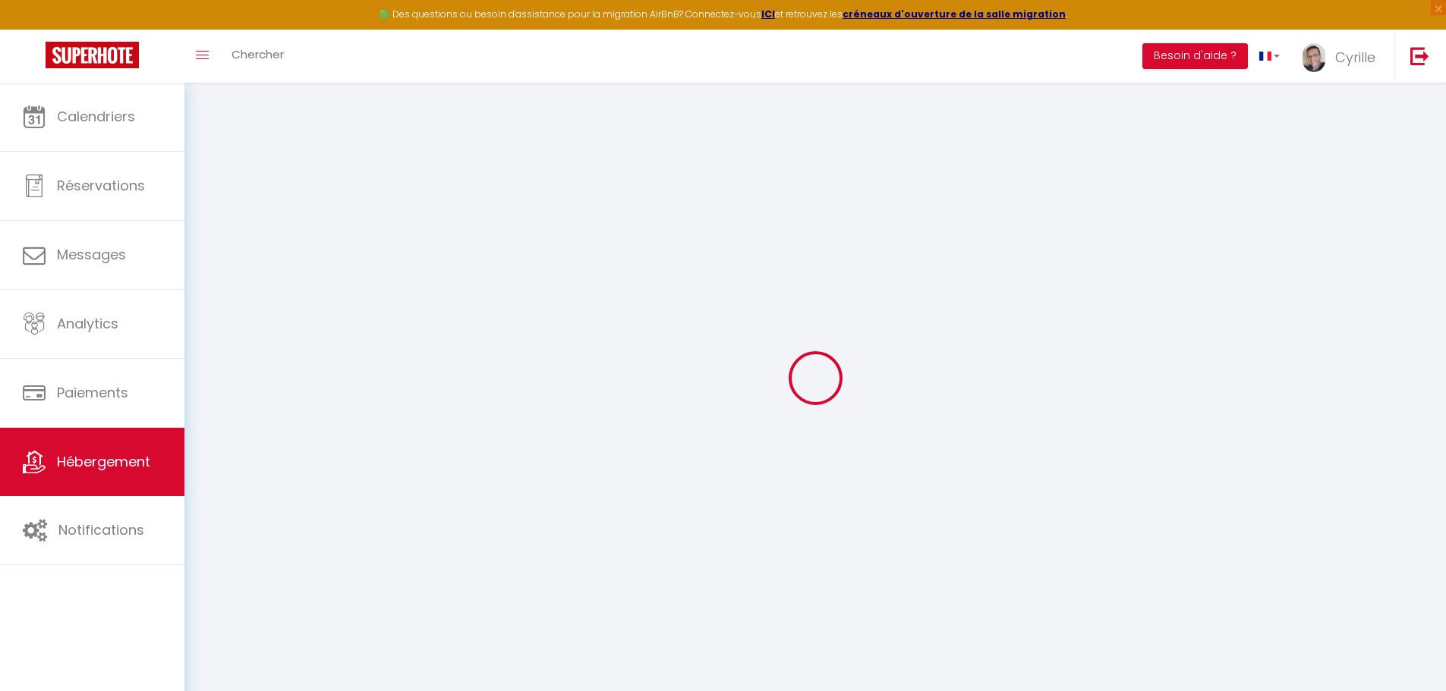
checkbox input "false"
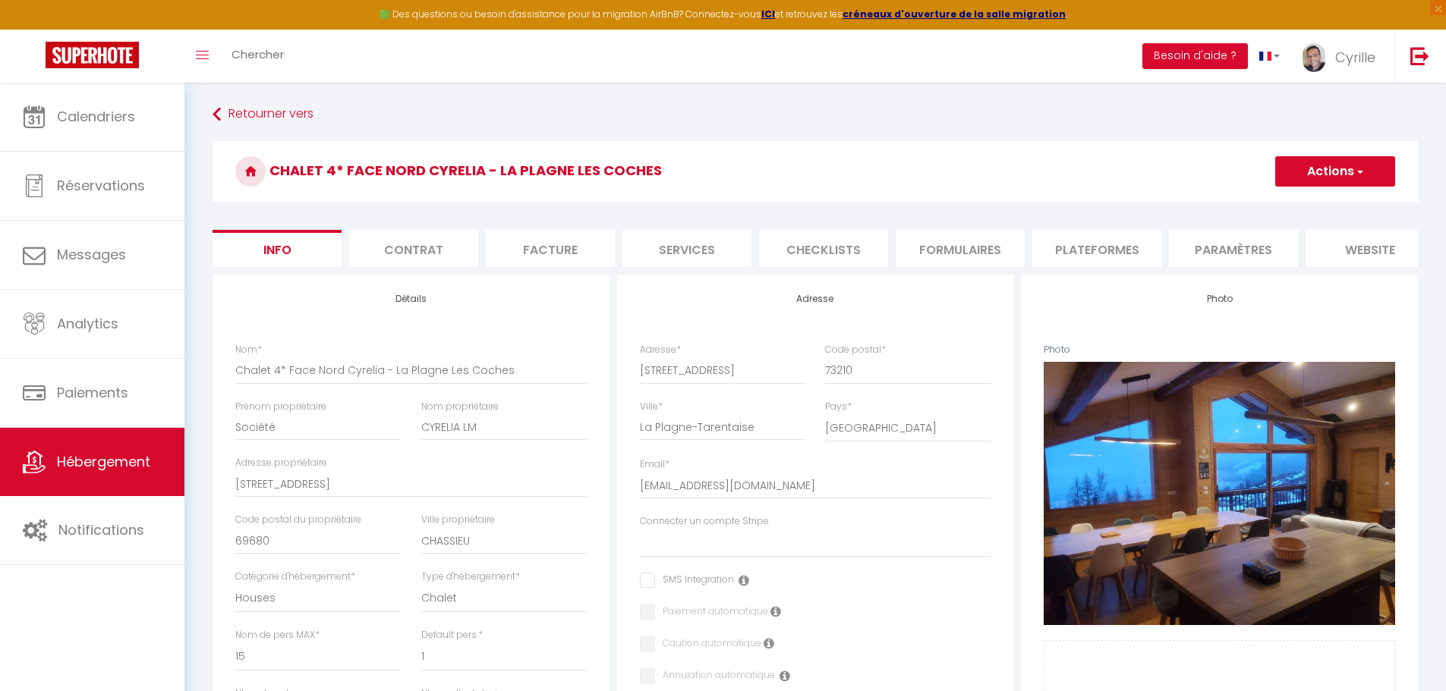
click at [1037, 256] on li "Plateformes" at bounding box center [1096, 248] width 129 height 37
select select
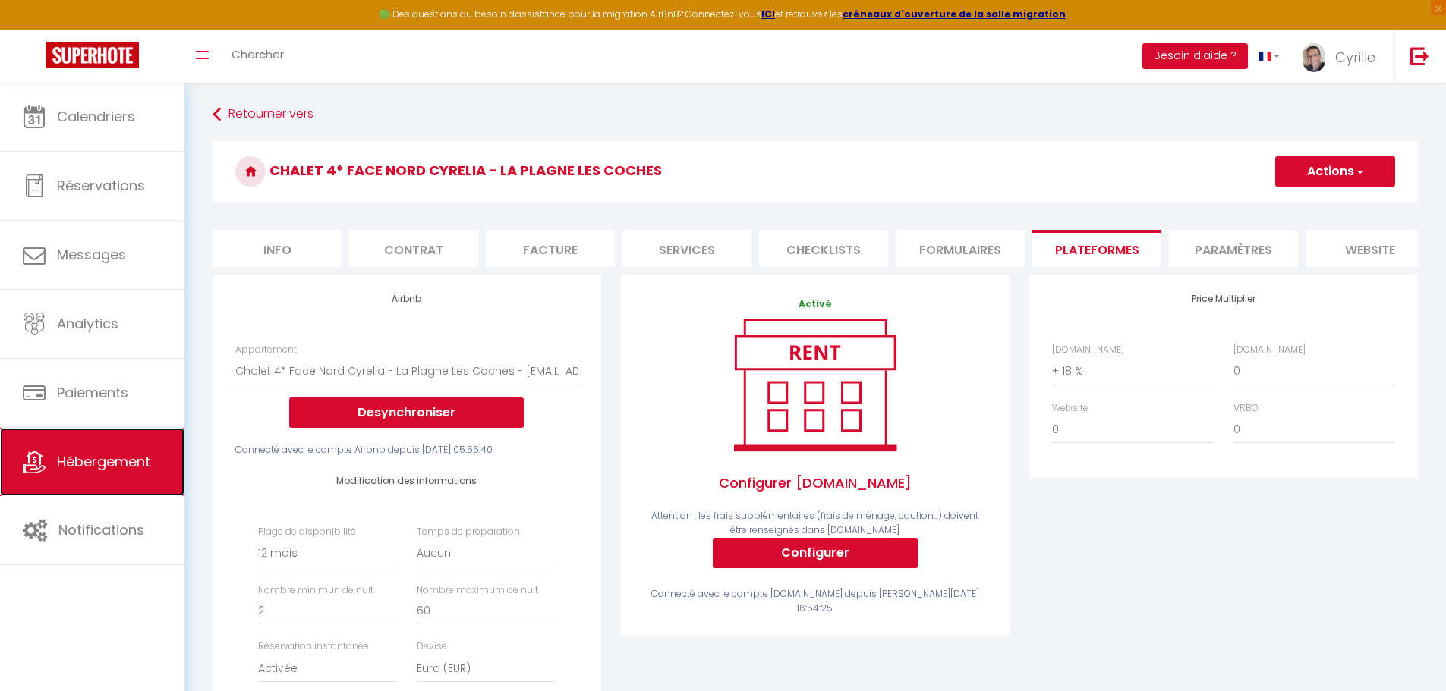
click at [119, 445] on link "Hébergement" at bounding box center [92, 462] width 184 height 68
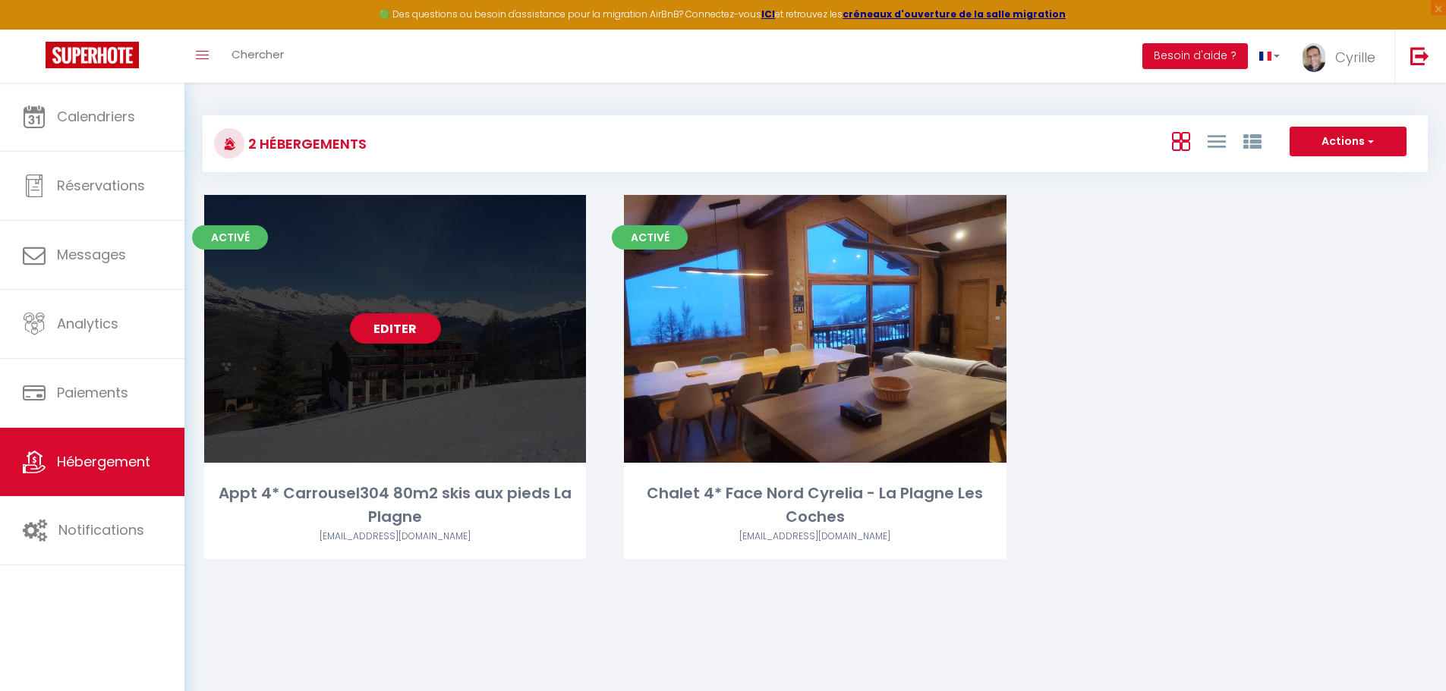
click at [479, 344] on div "Editer" at bounding box center [395, 329] width 382 height 268
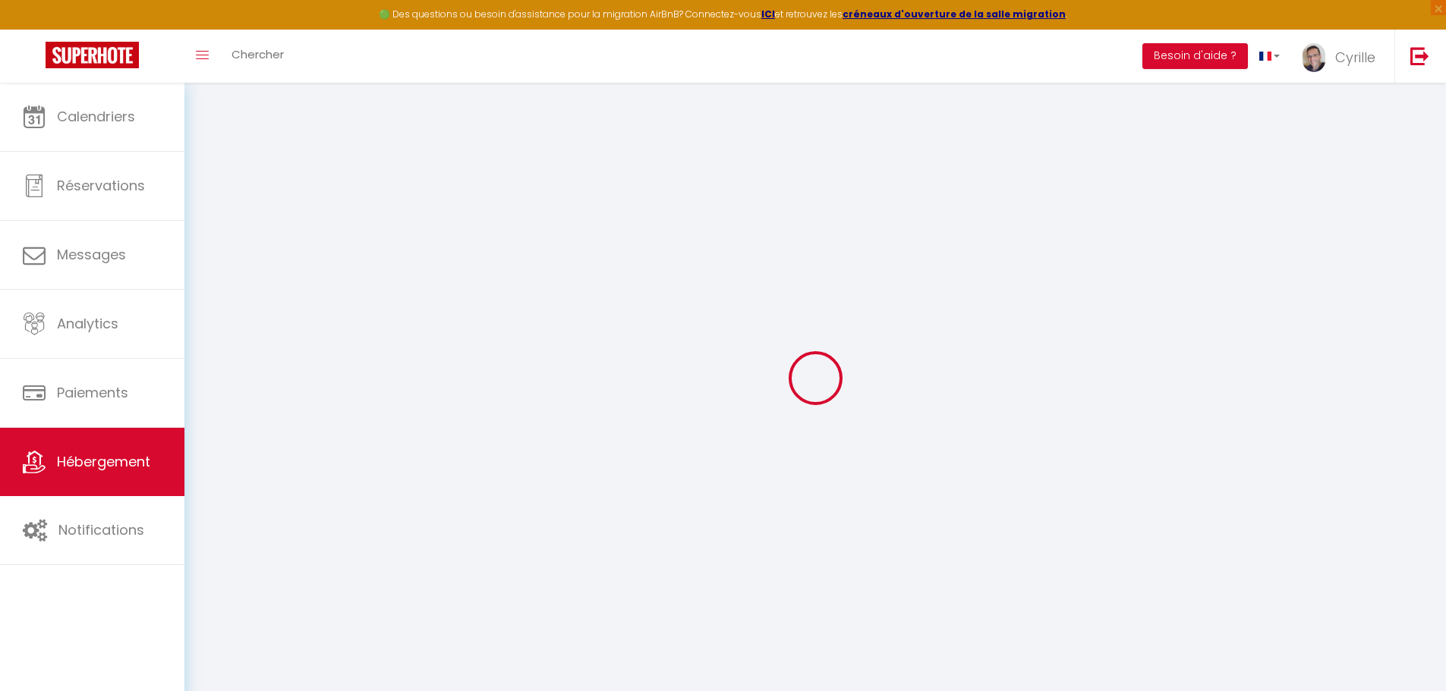
select select "+ 15 %"
select select
checkbox input "false"
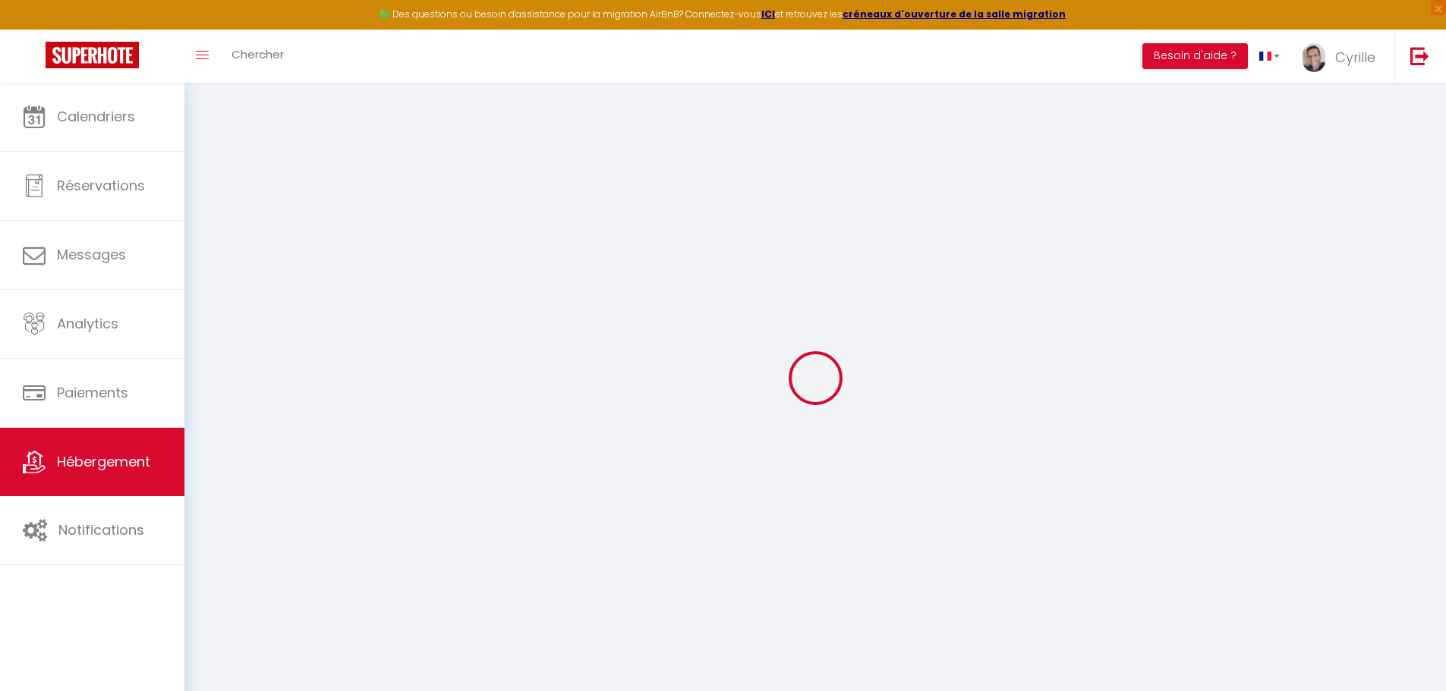
checkbox input "false"
select select "17:00"
select select
select select "10:00"
select select "30"
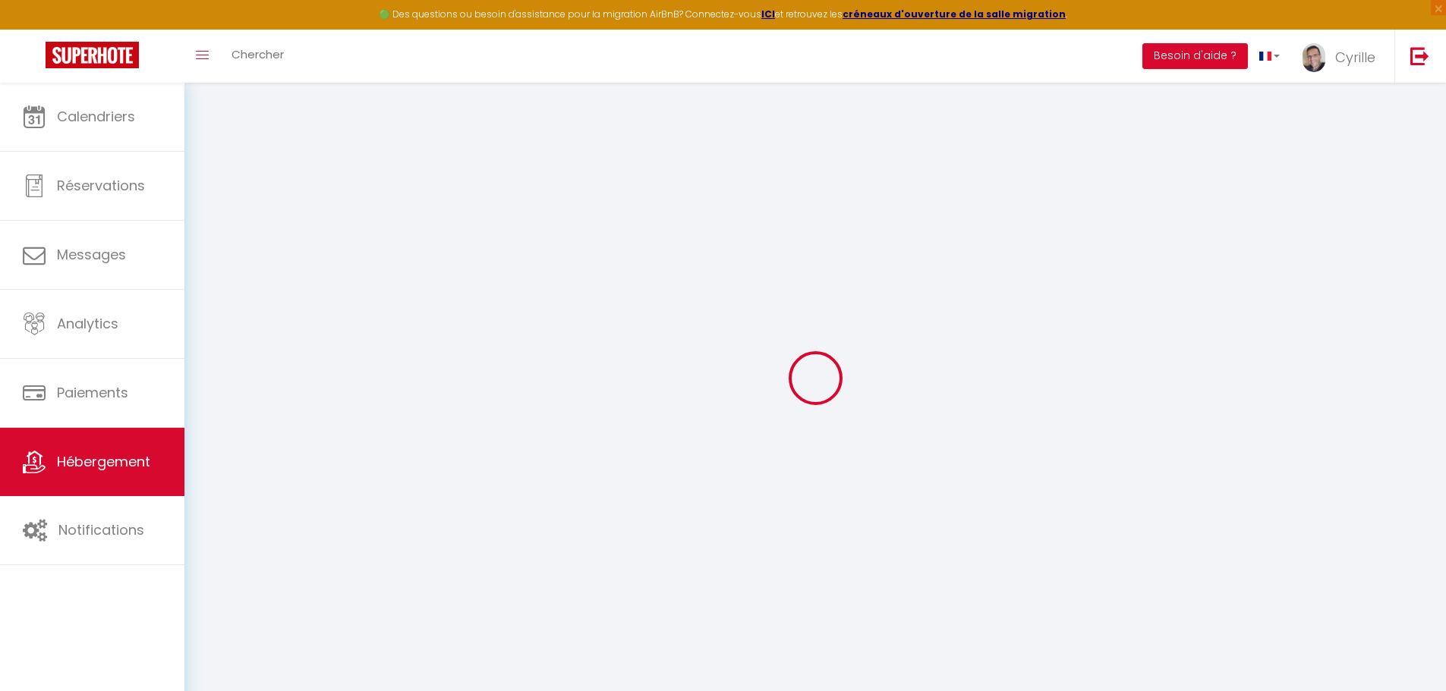
select select "120"
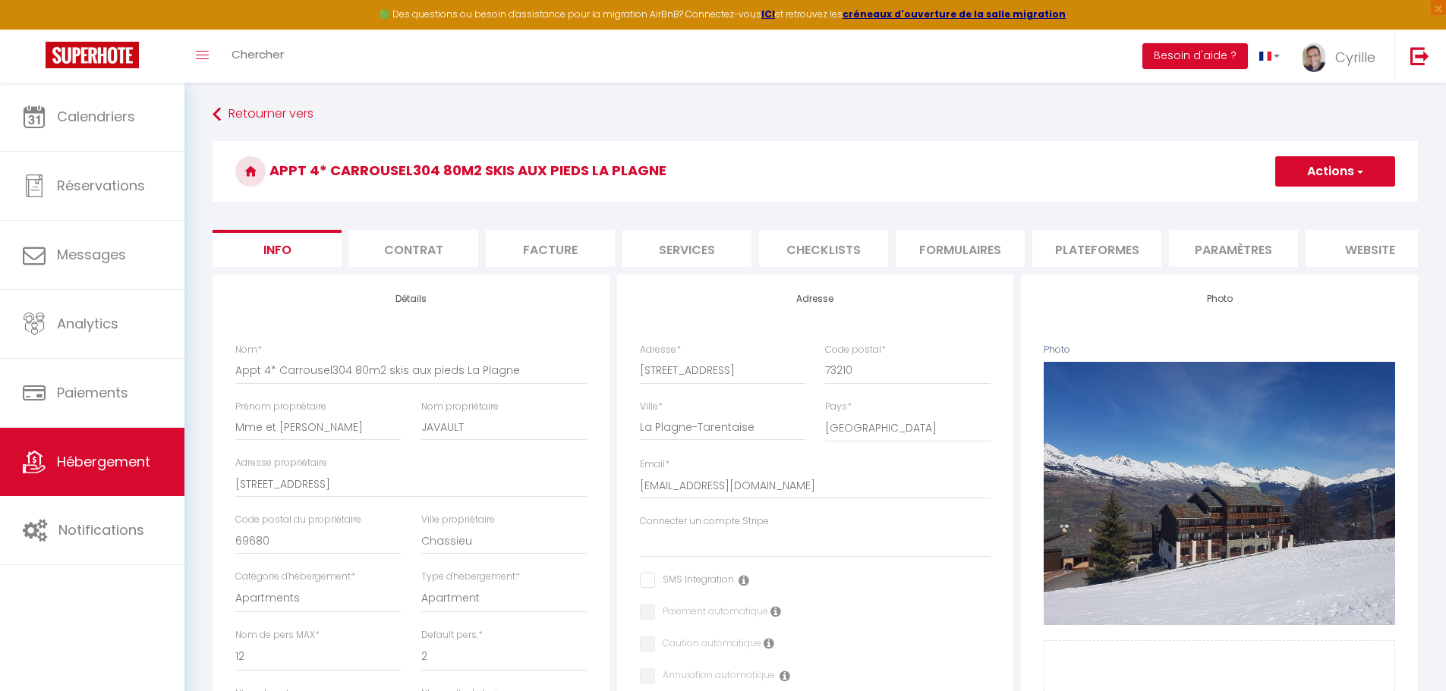
select select
checkbox input "false"
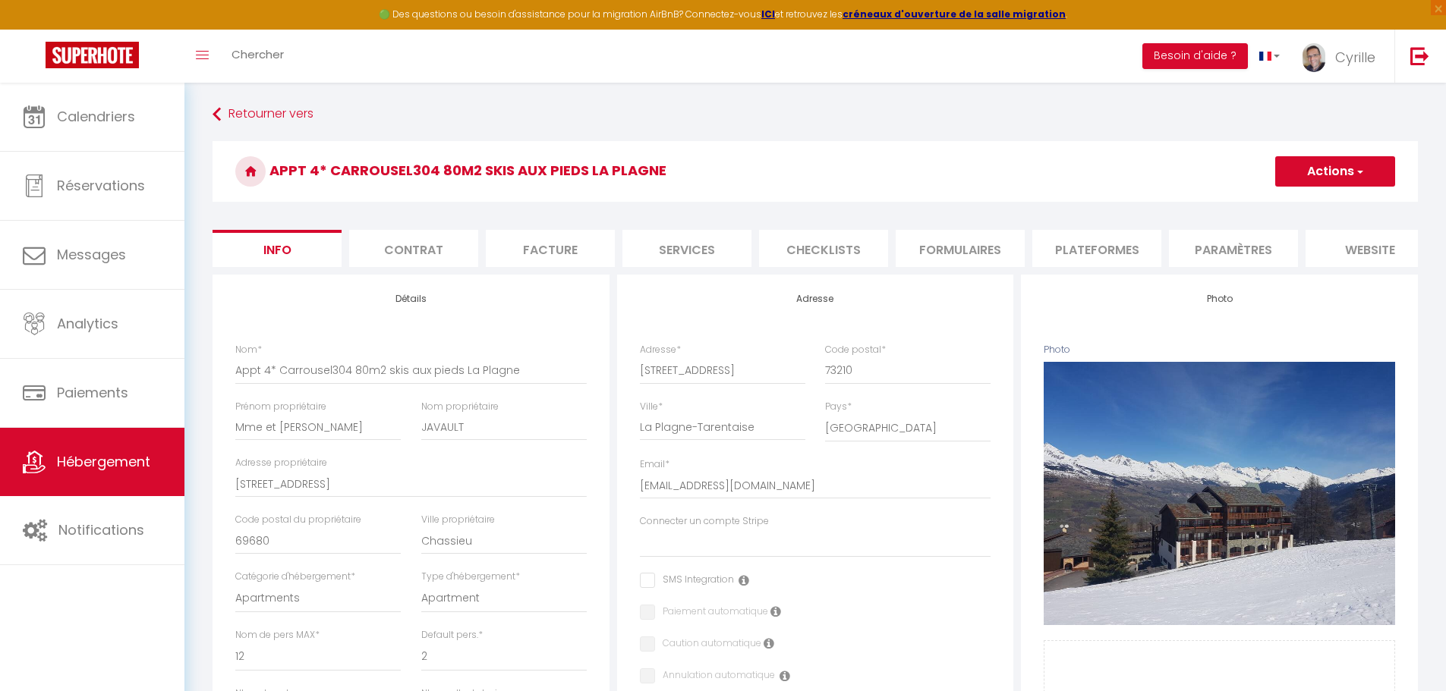
checkbox input "false"
select select "8403-53194866"
click at [1037, 255] on li "Plateformes" at bounding box center [1096, 248] width 129 height 37
select select
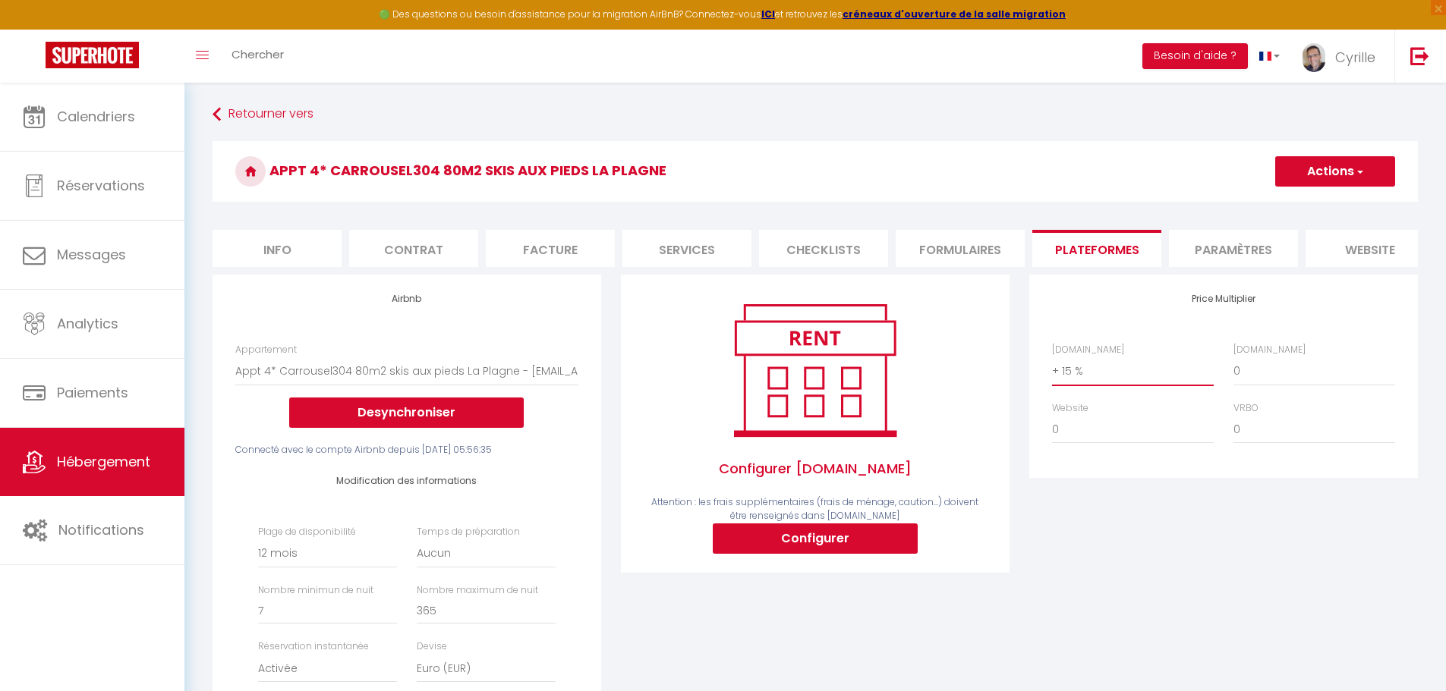
click at [1037, 385] on select "0 + 1 % + 2 % + 3 % + 4 % + 5 % + 6 % + 7 % + 8 % + 9 %" at bounding box center [1133, 371] width 162 height 29
select select "+ 18 %"
click at [1037, 368] on select "0 + 1 % + 2 % + 3 % + 4 % + 5 % + 6 % + 7 % + 8 % + 9 %" at bounding box center [1133, 371] width 162 height 29
select select
click at [1037, 175] on button "Actions" at bounding box center [1335, 171] width 120 height 30
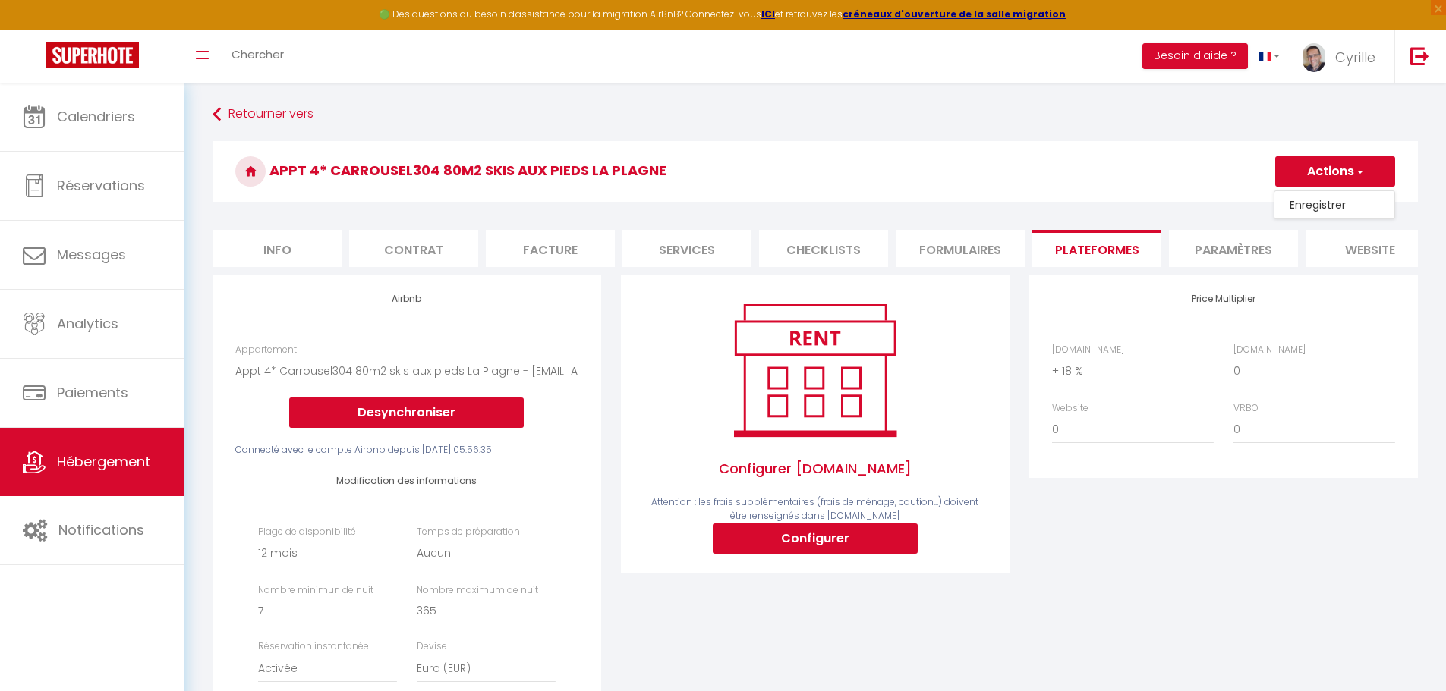
click at [1037, 204] on link "Enregistrer" at bounding box center [1334, 205] width 120 height 20
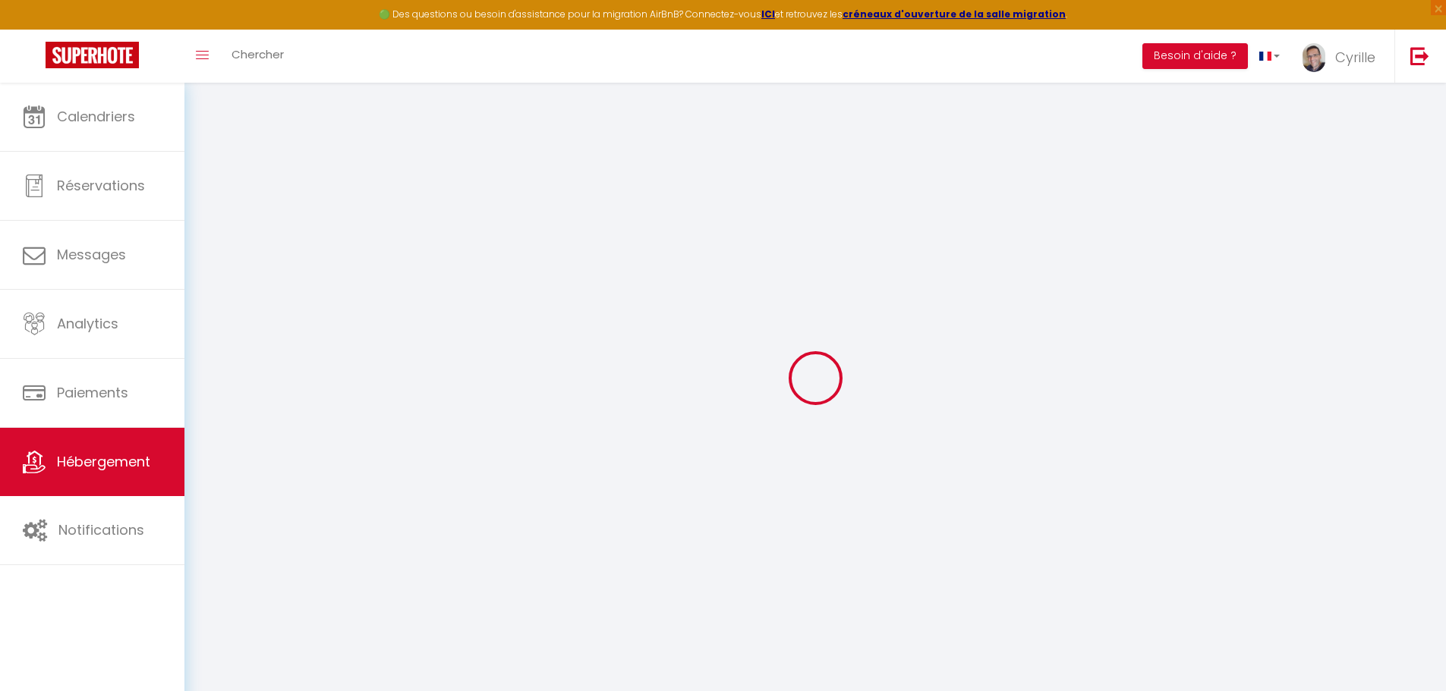
select select "365"
select select "EUR"
select select
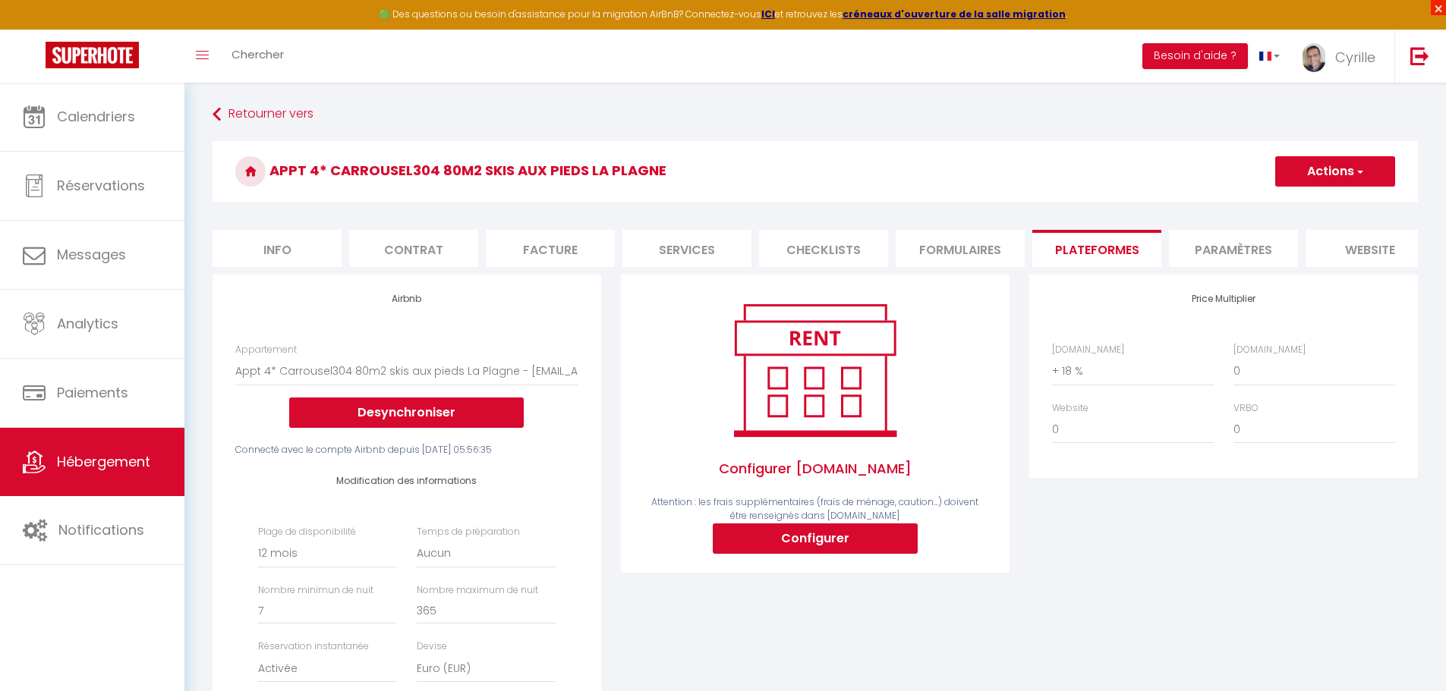
click at [1037, 11] on span "×" at bounding box center [1437, 7] width 15 height 15
